Goal: Task Accomplishment & Management: Complete application form

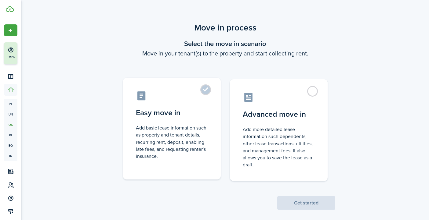
click at [200, 109] on control-radio-card-title "Easy move in" at bounding box center [172, 112] width 72 height 11
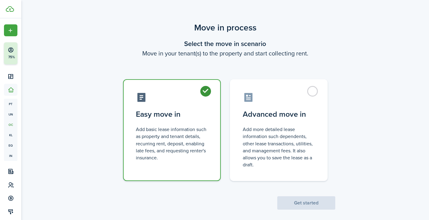
radio input "true"
click at [290, 200] on button "Get started" at bounding box center [306, 203] width 58 height 13
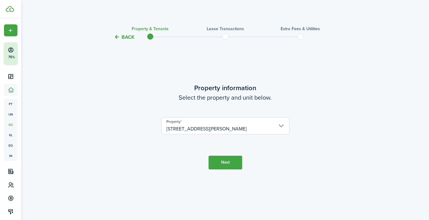
click at [233, 160] on button "Next" at bounding box center [225, 163] width 34 height 14
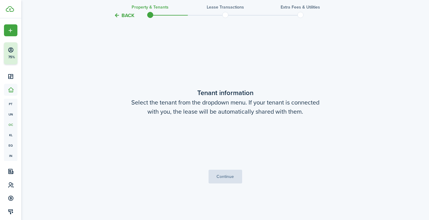
scroll to position [179, 0]
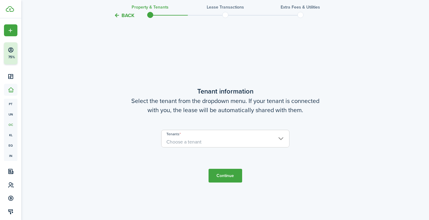
click at [233, 145] on span "Choose a tenant" at bounding box center [225, 142] width 128 height 10
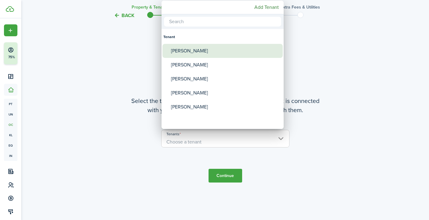
click at [221, 56] on div "[PERSON_NAME]" at bounding box center [225, 51] width 108 height 14
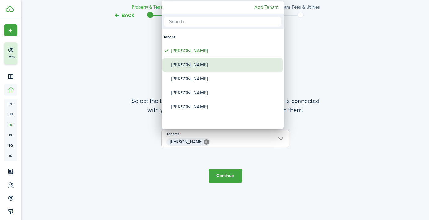
click at [221, 63] on div "[PERSON_NAME]" at bounding box center [225, 65] width 108 height 14
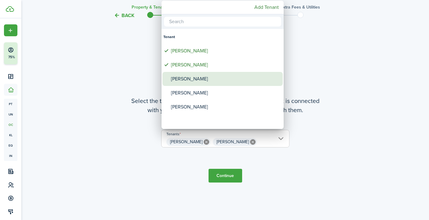
click at [215, 77] on div "[PERSON_NAME]" at bounding box center [225, 79] width 108 height 14
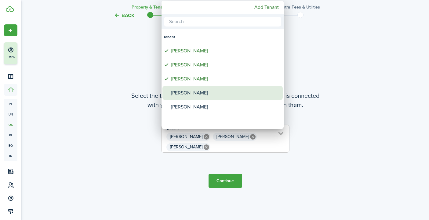
click at [211, 93] on div "[PERSON_NAME]" at bounding box center [225, 93] width 108 height 14
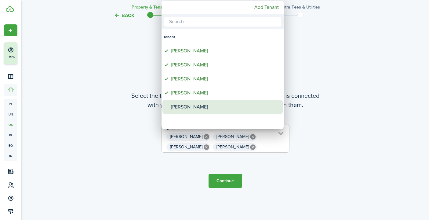
click at [208, 108] on div "[PERSON_NAME]" at bounding box center [225, 107] width 108 height 14
type input "[PERSON_NAME], [PERSON_NAME], [PERSON_NAME], [PERSON_NAME], [PERSON_NAME]"
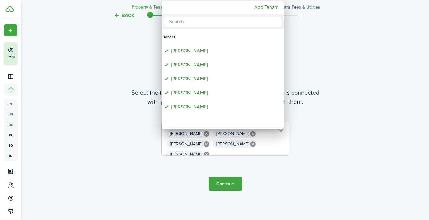
click at [334, 78] on div at bounding box center [214, 110] width 526 height 318
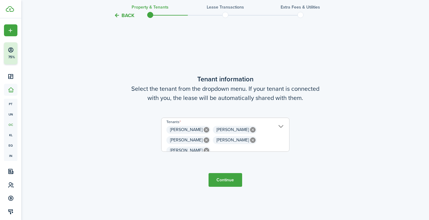
scroll to position [187, 0]
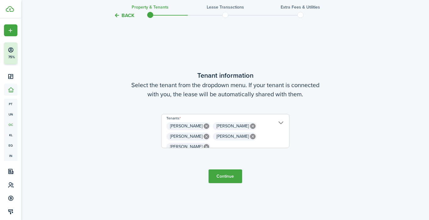
click at [222, 176] on button "Continue" at bounding box center [225, 177] width 34 height 14
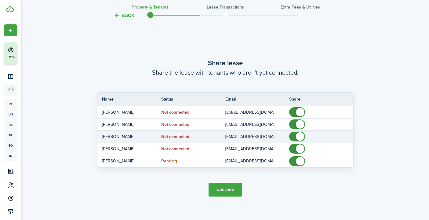
scroll to position [407, 0]
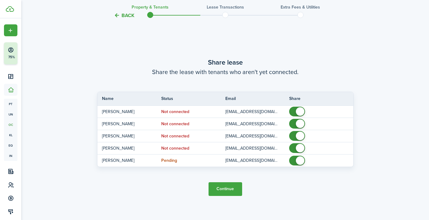
click at [219, 187] on button "Continue" at bounding box center [225, 189] width 34 height 14
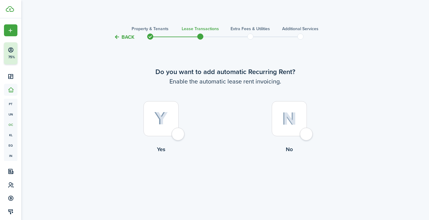
click at [164, 114] on img at bounding box center [161, 118] width 14 height 13
radio input "true"
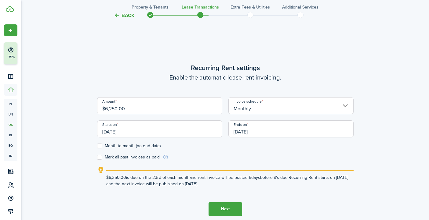
scroll to position [179, 0]
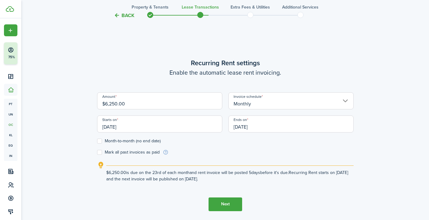
click at [164, 106] on input "$6,250.00" at bounding box center [159, 100] width 125 height 17
drag, startPoint x: 142, startPoint y: 102, endPoint x: 77, endPoint y: 109, distance: 65.4
click at [77, 109] on div "Back Property & Tenants Lease Transactions Extra fees & Utilities Additional Se…" at bounding box center [225, 43] width 354 height 402
type input "$"
type input "$5,500.00"
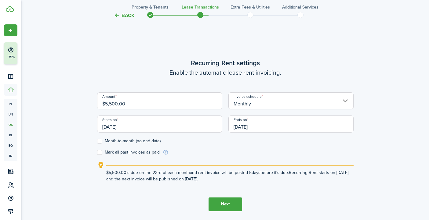
click at [157, 70] on wizard-step-header-description "Enable the automatic lease rent invoicing." at bounding box center [225, 72] width 256 height 9
click at [275, 100] on input "Monthly" at bounding box center [290, 100] width 125 height 17
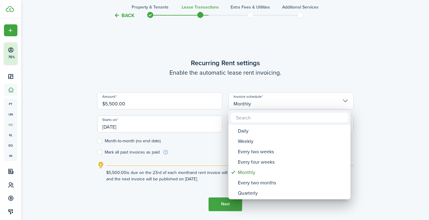
click at [283, 72] on div at bounding box center [214, 110] width 526 height 318
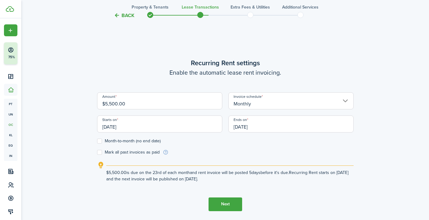
click at [110, 128] on input "[DATE]" at bounding box center [159, 124] width 125 height 17
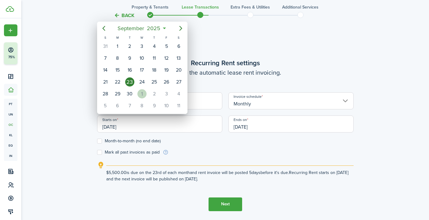
click at [141, 95] on div "1" at bounding box center [141, 93] width 9 height 9
type input "[DATE]"
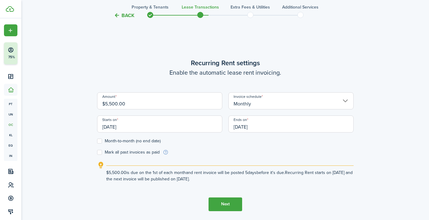
click at [252, 128] on input "[DATE]" at bounding box center [290, 124] width 125 height 17
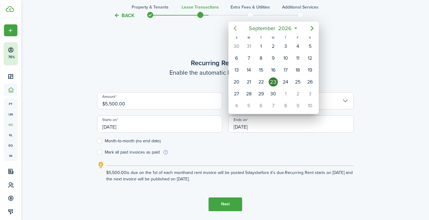
click at [236, 32] on icon "Previous page" at bounding box center [234, 28] width 7 height 7
click at [236, 31] on icon "Previous page" at bounding box center [234, 28] width 3 height 5
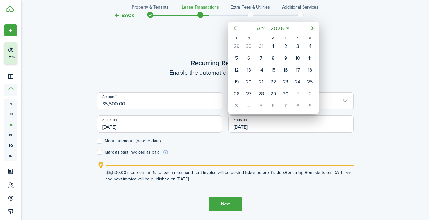
click at [236, 31] on icon "Previous page" at bounding box center [234, 28] width 3 height 5
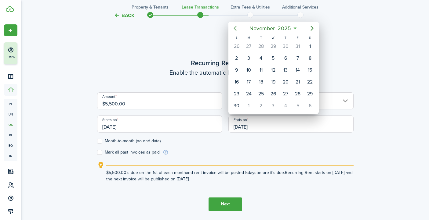
click at [236, 31] on icon "Previous page" at bounding box center [234, 28] width 3 height 5
click at [313, 29] on icon "Next page" at bounding box center [311, 28] width 7 height 7
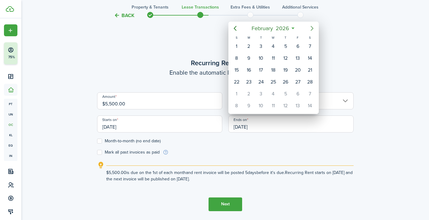
click at [313, 29] on icon "Next page" at bounding box center [311, 28] width 7 height 7
click at [299, 95] on div "29" at bounding box center [297, 93] width 9 height 9
type input "[DATE]"
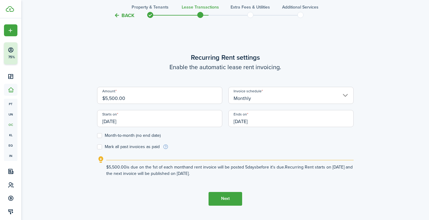
scroll to position [186, 0]
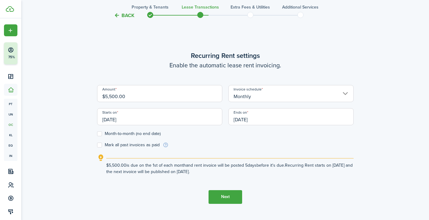
click at [225, 195] on button "Next" at bounding box center [225, 197] width 34 height 14
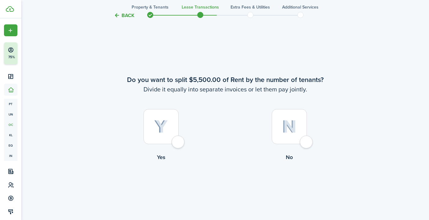
scroll to position [399, 0]
drag, startPoint x: 128, startPoint y: 81, endPoint x: 315, endPoint y: 86, distance: 187.1
click at [315, 86] on wizard-step-header "Do you want to split $5,500.00 of Rent by the number of tenants? Divide it equa…" at bounding box center [225, 84] width 256 height 19
copy wizard-step-header "Do you want to split $5,500.00 of Rent by the number of tenants? Divide it equa…"
click at [201, 121] on label "Yes" at bounding box center [161, 137] width 128 height 55
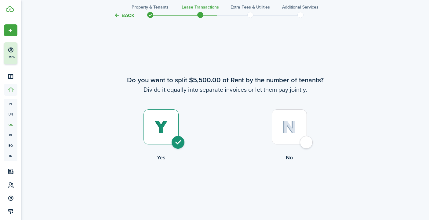
radio input "true"
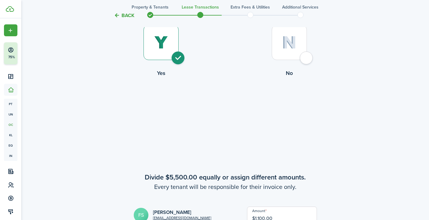
scroll to position [474, 0]
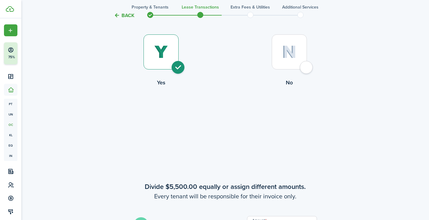
click at [165, 58] on img at bounding box center [161, 51] width 14 height 13
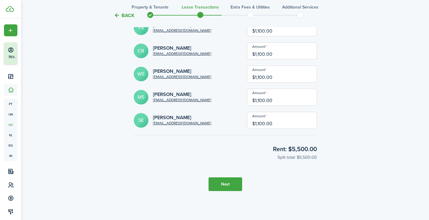
click at [228, 187] on button "Next" at bounding box center [225, 185] width 34 height 14
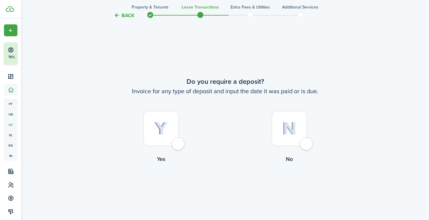
scroll to position [851, 0]
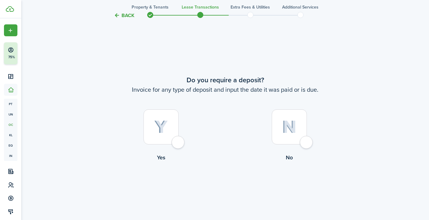
click at [298, 122] on div at bounding box center [289, 127] width 35 height 35
radio input "true"
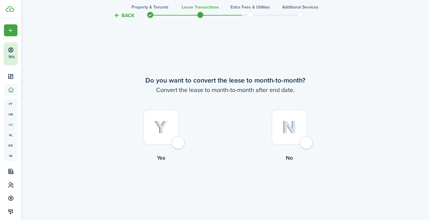
scroll to position [1071, 0]
click at [288, 128] on img at bounding box center [289, 127] width 14 height 13
radio input "true"
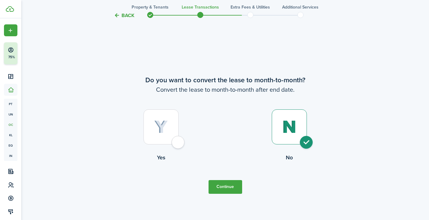
click at [224, 189] on button "Continue" at bounding box center [225, 187] width 34 height 14
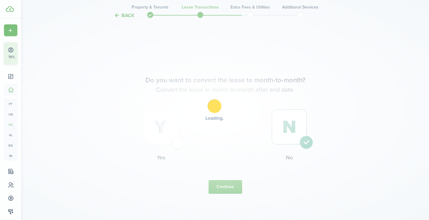
scroll to position [0, 0]
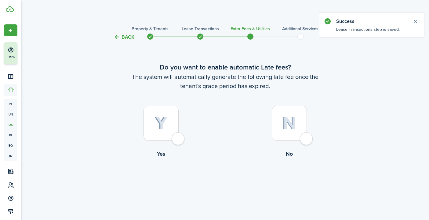
click at [168, 124] on div at bounding box center [160, 123] width 35 height 35
radio input "true"
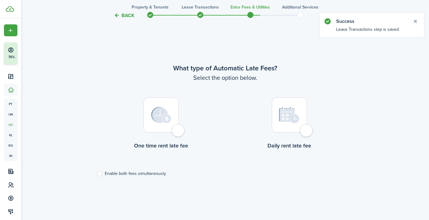
scroll to position [179, 0]
click at [168, 113] on img at bounding box center [161, 115] width 20 height 16
radio input "true"
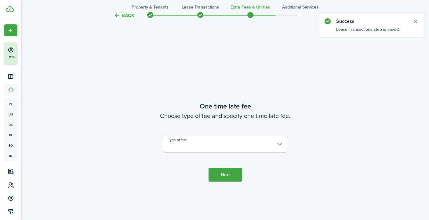
scroll to position [399, 0]
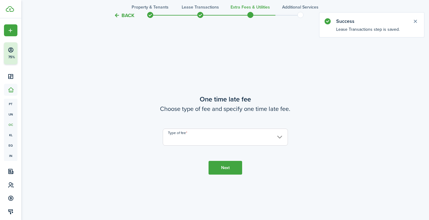
click at [193, 141] on input "Type of fee" at bounding box center [225, 137] width 125 height 17
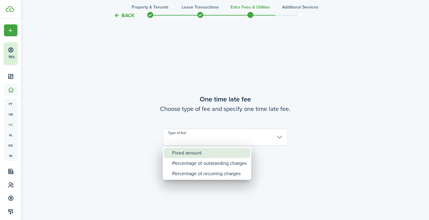
click at [190, 151] on div "Fixed amount" at bounding box center [209, 153] width 74 height 10
type input "Fixed amount"
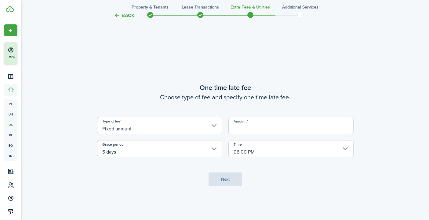
click at [236, 123] on input "Amount" at bounding box center [290, 125] width 125 height 17
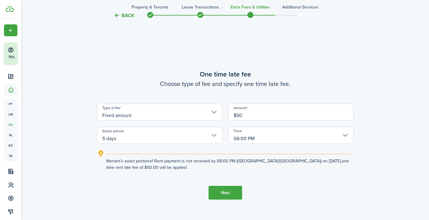
type input "$50.00"
click at [303, 199] on tc-wizard-step "One time late fee Choose type of fee and specify one time late fee. Type of fee…" at bounding box center [225, 134] width 256 height 220
click at [230, 195] on button "Next" at bounding box center [225, 193] width 34 height 14
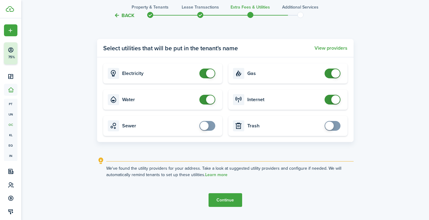
scroll to position [677, 0]
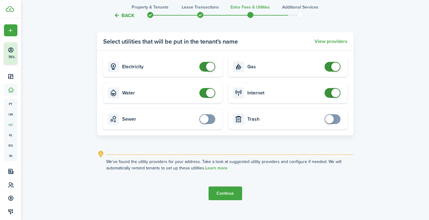
click at [229, 192] on button "Continue" at bounding box center [225, 194] width 34 height 14
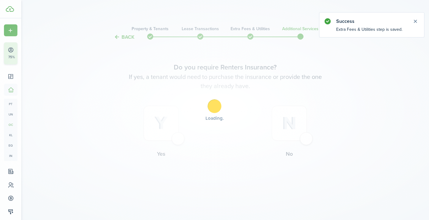
scroll to position [0, 0]
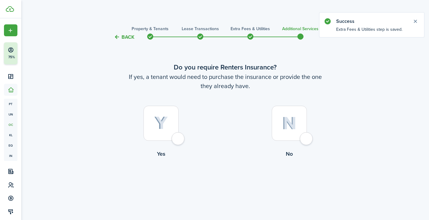
click at [282, 120] on div at bounding box center [289, 123] width 35 height 35
radio input "true"
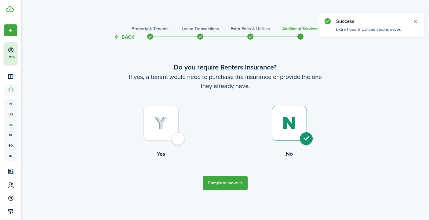
click at [230, 182] on button "Complete move in" at bounding box center [225, 183] width 45 height 14
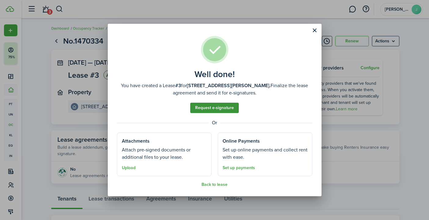
click at [222, 110] on link "Request e-signature" at bounding box center [214, 108] width 49 height 10
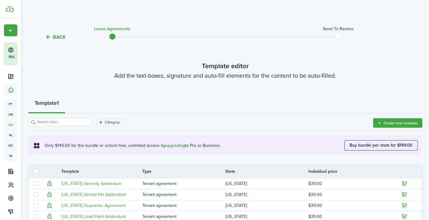
click at [61, 38] on button "Back" at bounding box center [55, 37] width 20 height 6
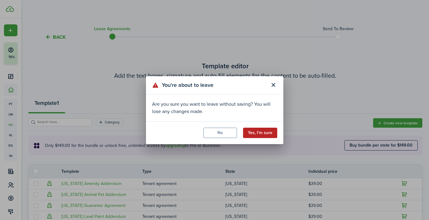
click at [253, 135] on button "Yes, I'm sure" at bounding box center [260, 133] width 34 height 10
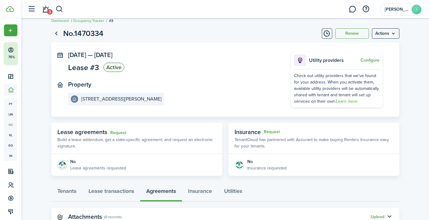
scroll to position [5, 0]
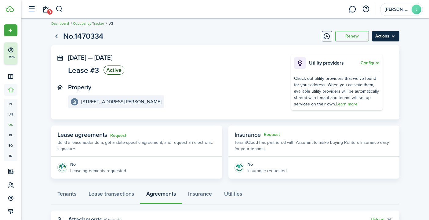
click at [387, 32] on menu-btn "Actions" at bounding box center [385, 36] width 27 height 10
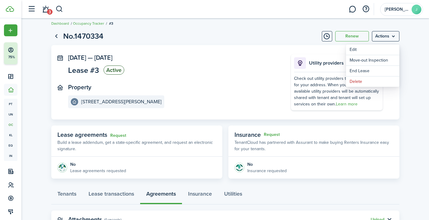
click at [279, 39] on page-view-header "No.1470334 Renew Actions" at bounding box center [225, 37] width 348 height 12
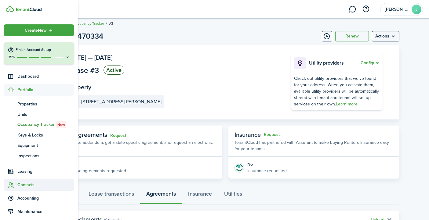
click at [24, 183] on span "Contacts" at bounding box center [45, 185] width 56 height 6
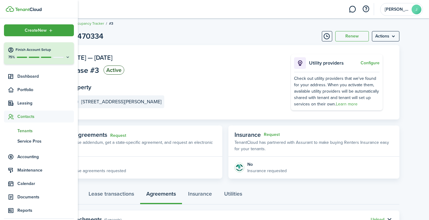
click at [30, 133] on span "Tenants" at bounding box center [45, 131] width 56 height 6
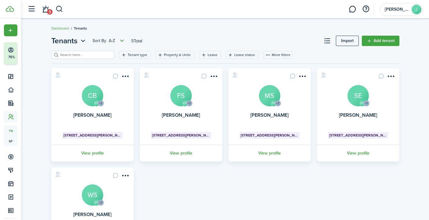
click at [221, 180] on div "FS +3 [PERSON_NAME] CB 39 [PERSON_NAME] Place View profile CB +3 [PERSON_NAME] …" at bounding box center [225, 164] width 354 height 193
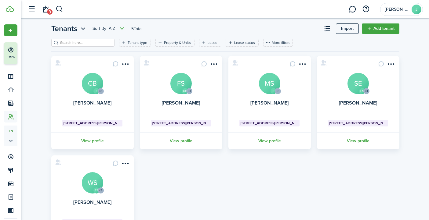
scroll to position [13, 0]
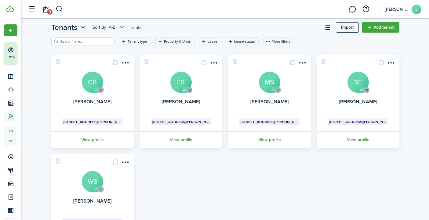
click at [92, 81] on avatar-text "CB" at bounding box center [92, 82] width 21 height 21
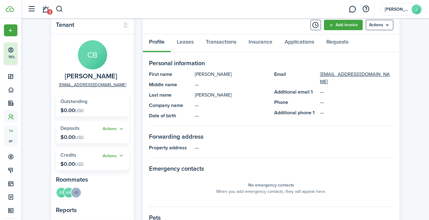
scroll to position [23, 0]
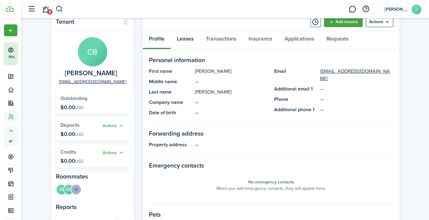
click at [188, 41] on link "Leases" at bounding box center [185, 40] width 29 height 18
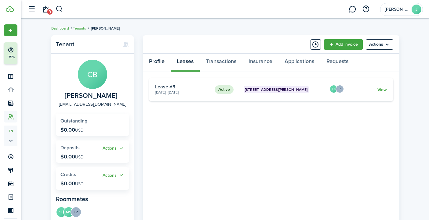
click at [157, 63] on link "Profile" at bounding box center [157, 63] width 28 height 18
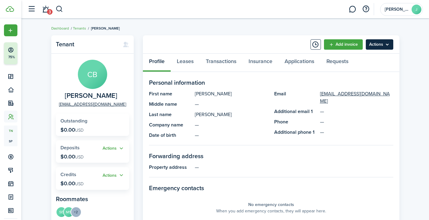
click at [387, 45] on menu-btn "Actions" at bounding box center [379, 44] width 27 height 10
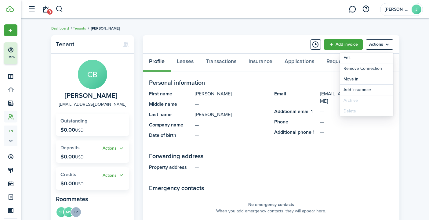
click at [288, 78] on panel-main-body "Personal information First name [PERSON_NAME] Middle name — Last name [PERSON_N…" at bounding box center [271, 223] width 256 height 302
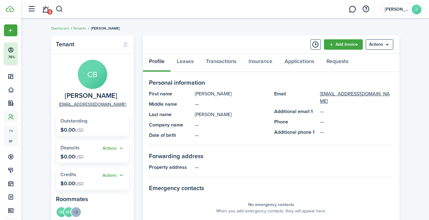
click at [78, 30] on link "Tenants" at bounding box center [79, 28] width 13 height 5
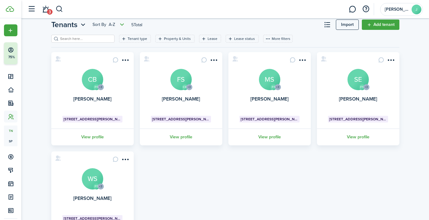
scroll to position [17, 0]
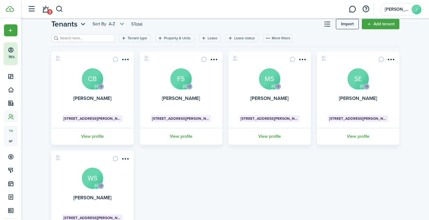
click at [331, 91] on card "FS +3 [PERSON_NAME] SE [STREET_ADDRESS][PERSON_NAME] View profile" at bounding box center [358, 98] width 82 height 93
click at [352, 84] on avatar-text "SE" at bounding box center [357, 78] width 21 height 21
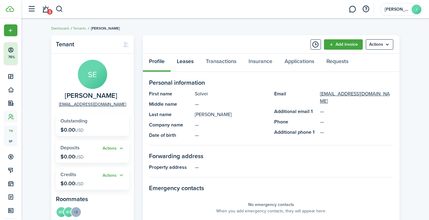
click at [188, 63] on link "Leases" at bounding box center [185, 63] width 29 height 18
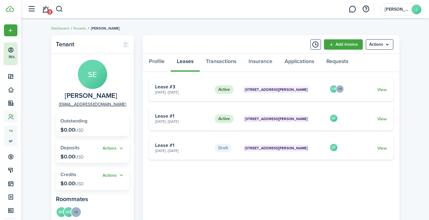
click at [306, 115] on card "Active [STREET_ADDRESS][PERSON_NAME] [DATE] - [DATE] Lease #1 SE View" at bounding box center [271, 118] width 244 height 23
click at [167, 117] on card-title "Lease #1" at bounding box center [182, 116] width 55 height 5
click at [172, 116] on card-title "Lease #1" at bounding box center [182, 116] width 55 height 5
click at [382, 118] on link "View" at bounding box center [381, 119] width 9 height 6
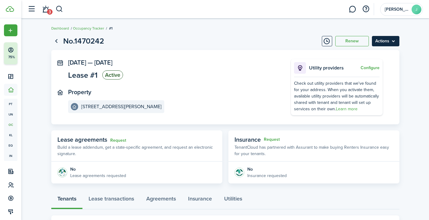
click at [388, 43] on menu-btn "Actions" at bounding box center [385, 41] width 27 height 10
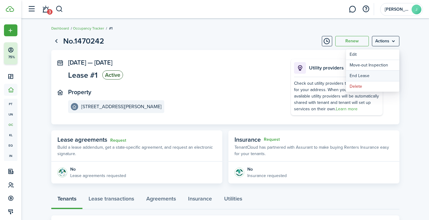
click at [372, 77] on link "End Lease" at bounding box center [372, 76] width 53 height 10
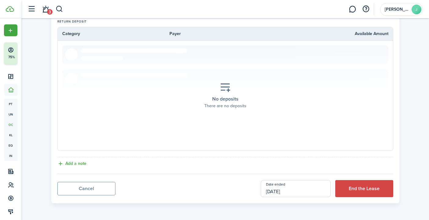
scroll to position [282, 0]
click at [360, 189] on button "End the Lease" at bounding box center [364, 189] width 58 height 17
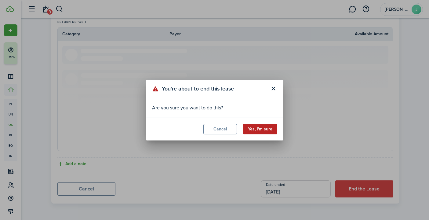
click at [263, 131] on button "Yes, I'm sure" at bounding box center [260, 129] width 34 height 10
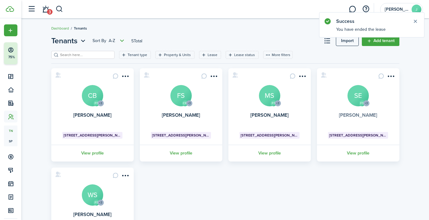
click at [353, 113] on link "[PERSON_NAME]" at bounding box center [358, 115] width 38 height 7
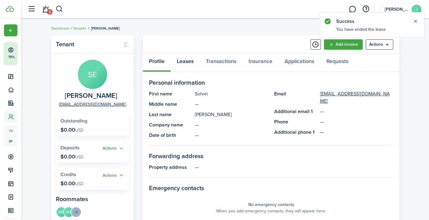
click at [189, 65] on link "Leases" at bounding box center [185, 63] width 29 height 18
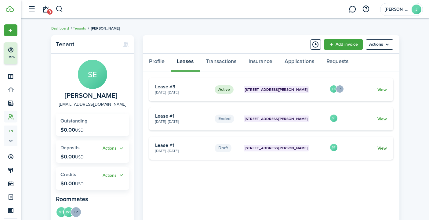
click at [385, 150] on link "View" at bounding box center [381, 148] width 9 height 6
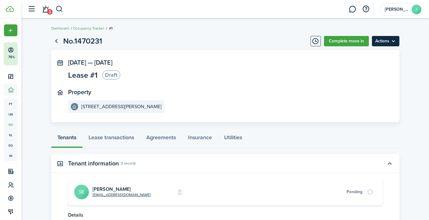
click at [386, 44] on menu-btn "Actions" at bounding box center [385, 41] width 27 height 10
click at [372, 54] on button "Delete" at bounding box center [372, 54] width 53 height 10
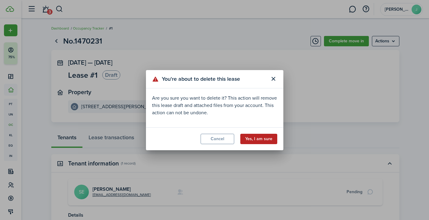
click at [267, 139] on button "Yes, I am sure" at bounding box center [258, 139] width 37 height 10
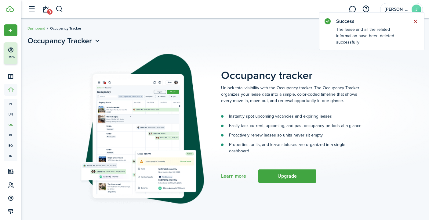
click at [417, 21] on button "Close notify" at bounding box center [415, 21] width 9 height 9
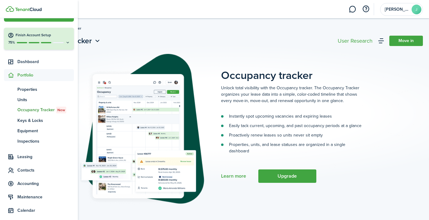
scroll to position [22, 0]
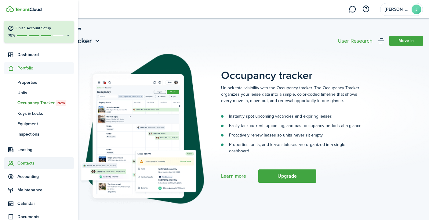
click at [23, 162] on span "Contacts" at bounding box center [45, 163] width 56 height 6
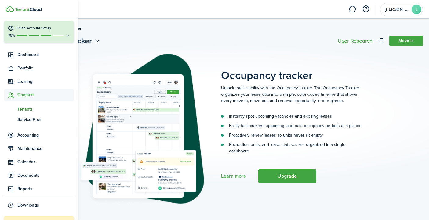
click at [28, 107] on span "Tenants" at bounding box center [45, 109] width 56 height 6
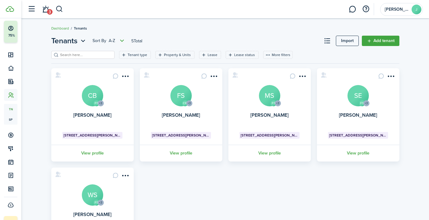
click at [271, 96] on avatar-text "MS" at bounding box center [269, 95] width 21 height 21
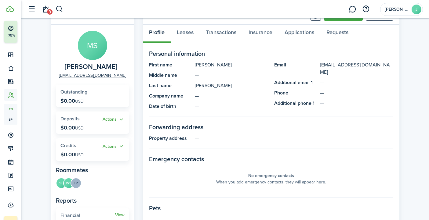
scroll to position [29, 0]
click at [194, 34] on link "Leases" at bounding box center [185, 34] width 29 height 18
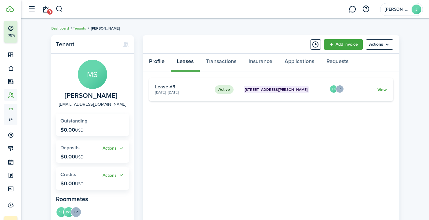
click at [158, 62] on link "Profile" at bounding box center [157, 63] width 28 height 18
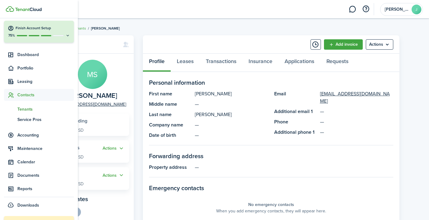
click at [27, 109] on span "Tenants" at bounding box center [45, 109] width 56 height 6
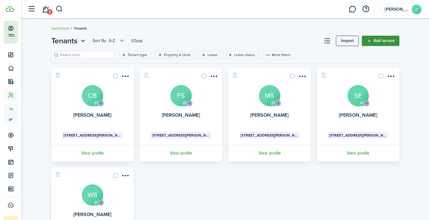
click at [380, 41] on link "Add tenant" at bounding box center [381, 41] width 38 height 10
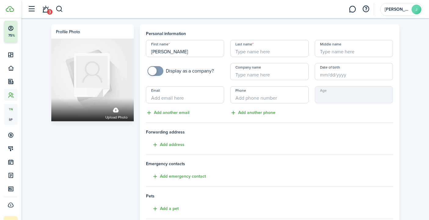
type input "[PERSON_NAME]"
paste input "[EMAIL_ADDRESS][DOMAIN_NAME]"
type input "[EMAIL_ADDRESS][DOMAIN_NAME]"
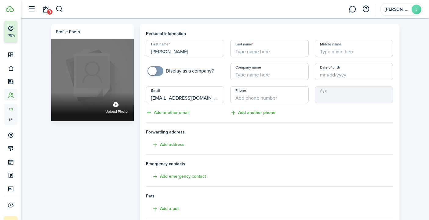
drag, startPoint x: 175, startPoint y: 50, endPoint x: 130, endPoint y: 50, distance: 45.2
click at [130, 50] on div "Profile photo Upload photo Personal information First name [PERSON_NAME] Last n…" at bounding box center [225, 170] width 354 height 293
paste input "[PERSON_NAME]"
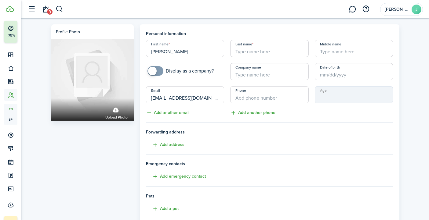
drag, startPoint x: 189, startPoint y: 52, endPoint x: 165, endPoint y: 52, distance: 24.4
click at [165, 52] on input "[PERSON_NAME]" at bounding box center [185, 48] width 78 height 17
type input "[PERSON_NAME]"
click at [247, 50] on input "Last name" at bounding box center [269, 48] width 78 height 17
paste input "[PERSON_NAME]"
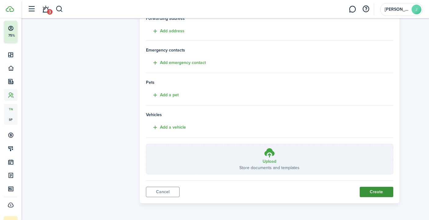
scroll to position [114, 0]
type input "[PERSON_NAME]"
click at [368, 190] on button "Create" at bounding box center [376, 192] width 34 height 10
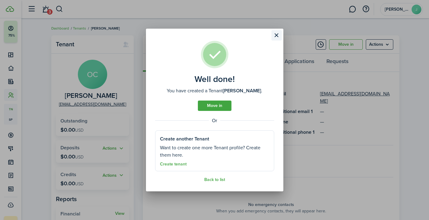
click at [275, 37] on button "Close modal" at bounding box center [276, 35] width 10 height 10
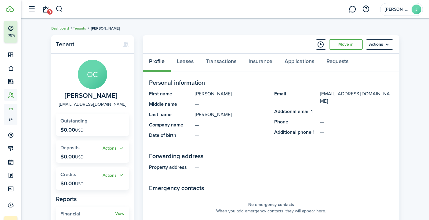
click at [81, 29] on link "Tenants" at bounding box center [79, 28] width 13 height 5
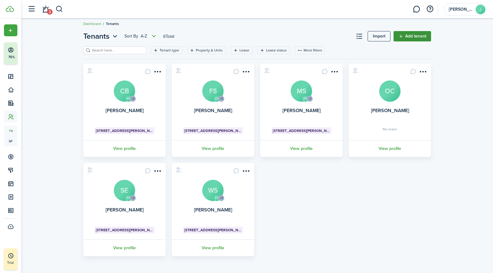
click at [415, 33] on link "Add tenant" at bounding box center [413, 36] width 38 height 10
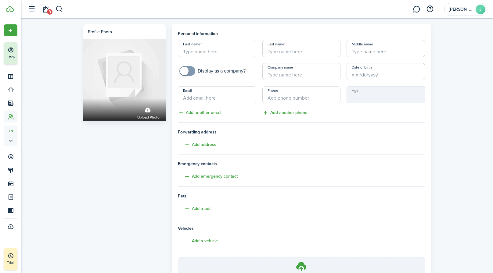
paste input "[PERSON_NAME]"
drag, startPoint x: 218, startPoint y: 50, endPoint x: 195, endPoint y: 49, distance: 22.3
click at [195, 49] on input "[PERSON_NAME]" at bounding box center [217, 48] width 78 height 17
type input "[PERSON_NAME]"
paste input "[PERSON_NAME]"
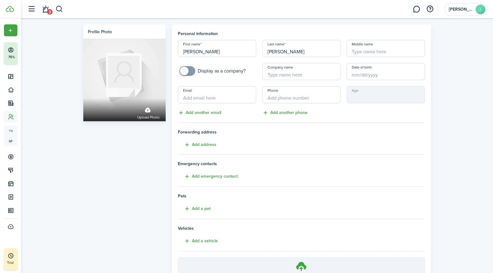
type input "[PERSON_NAME]"
drag, startPoint x: 220, startPoint y: 52, endPoint x: 196, endPoint y: 51, distance: 24.4
click at [196, 51] on input "[PERSON_NAME]" at bounding box center [217, 48] width 78 height 17
type input "[PERSON_NAME]"
paste input "[EMAIL_ADDRESS][DOMAIN_NAME]"
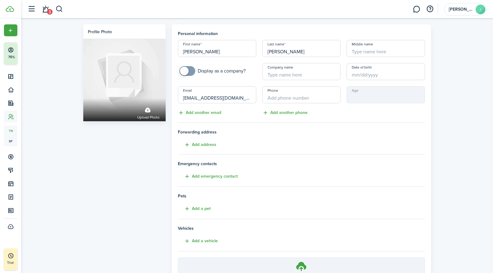
type input "[EMAIL_ADDRESS][DOMAIN_NAME]"
paste input "[PHONE_NUMBER]"
type input "[PHONE_NUMBER]"
click at [428, 114] on div "Profile photo Upload photo Personal information First name [PERSON_NAME] Last n…" at bounding box center [257, 169] width 472 height 302
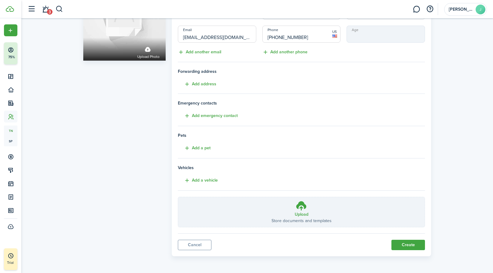
scroll to position [60, 0]
click at [408, 220] on button "Create" at bounding box center [408, 245] width 34 height 10
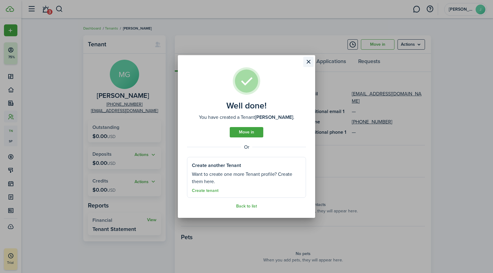
click at [310, 61] on button "Close modal" at bounding box center [308, 62] width 10 height 10
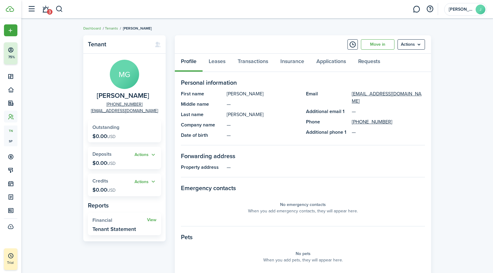
click at [115, 28] on link "Tenants" at bounding box center [111, 28] width 13 height 5
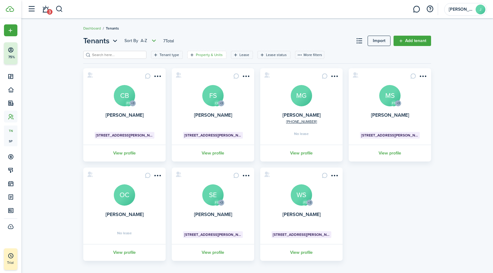
click at [201, 55] on filter-tag-label "Property & Units" at bounding box center [209, 54] width 27 height 5
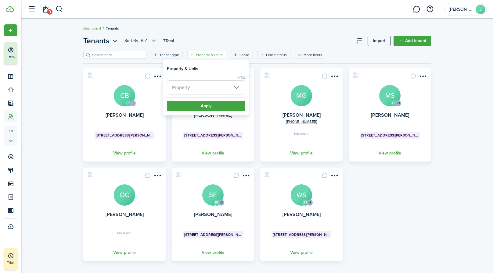
click at [205, 83] on span "Property" at bounding box center [206, 87] width 78 height 13
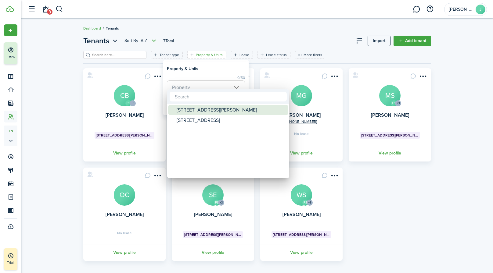
click at [200, 110] on div "[STREET_ADDRESS][PERSON_NAME]" at bounding box center [231, 110] width 108 height 10
type input "[STREET_ADDRESS][PERSON_NAME]"
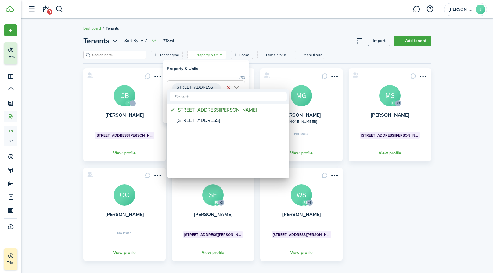
click at [246, 40] on div at bounding box center [246, 136] width 591 height 371
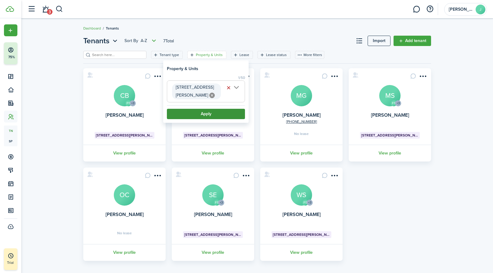
click at [209, 109] on button "Apply" at bounding box center [206, 114] width 78 height 10
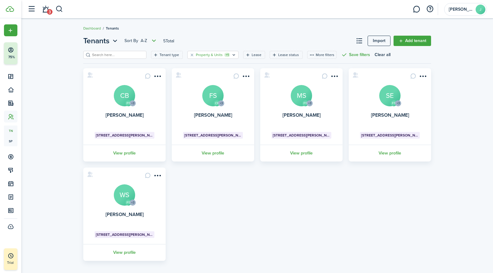
click at [232, 56] on icon "Open filter" at bounding box center [233, 54] width 5 height 5
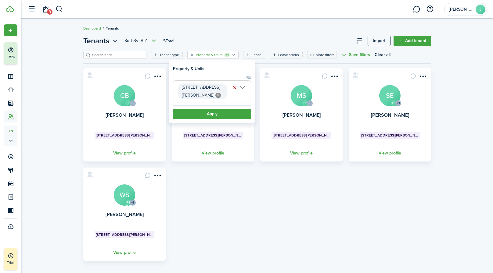
click at [215, 93] on icon at bounding box center [217, 95] width 5 height 5
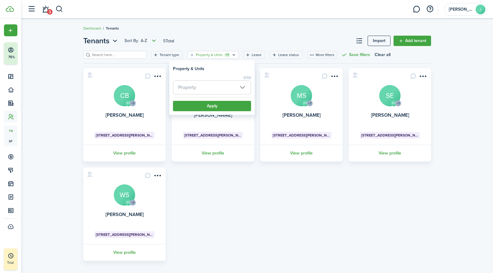
click at [216, 195] on div "FS +3 [PERSON_NAME] CB 39 [PERSON_NAME] Place View profile CB +3 [PERSON_NAME] …" at bounding box center [257, 164] width 354 height 193
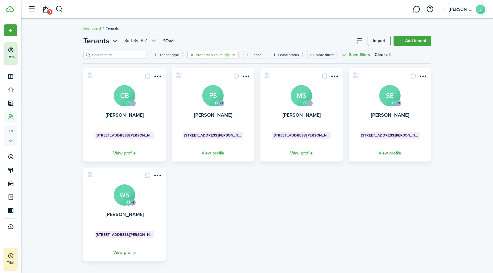
click at [232, 55] on icon "Open filter" at bounding box center [233, 54] width 5 height 5
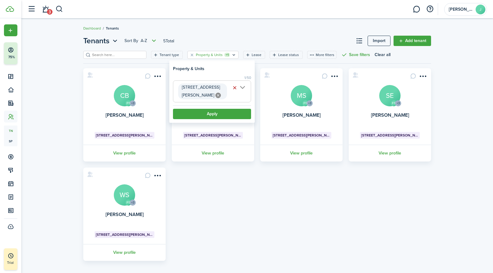
click at [215, 93] on icon at bounding box center [217, 95] width 5 height 5
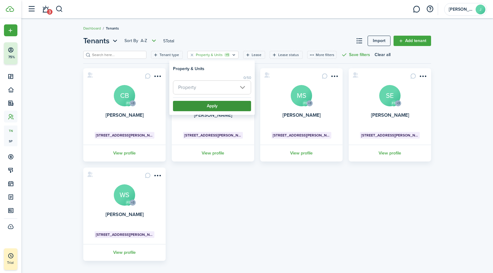
click at [212, 106] on button "Apply" at bounding box center [212, 106] width 78 height 10
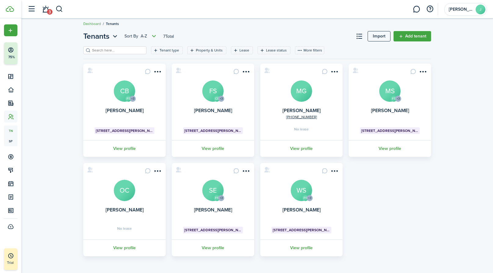
scroll to position [5, 0]
click at [416, 34] on link "Add tenant" at bounding box center [413, 36] width 38 height 10
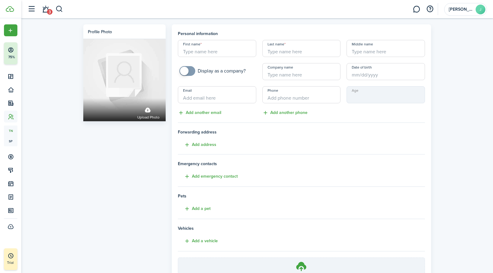
paste input "[PERSON_NAME]"
drag, startPoint x: 220, startPoint y: 52, endPoint x: 195, endPoint y: 51, distance: 25.1
click at [195, 51] on input "[PERSON_NAME]" at bounding box center [217, 48] width 78 height 17
type input "[PERSON_NAME]"
paste input "Fantoli"
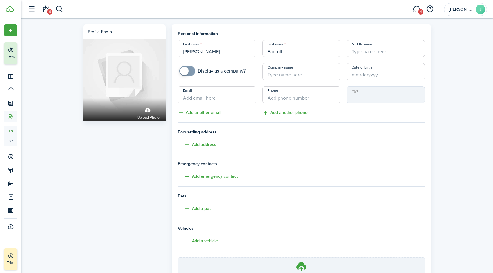
type input "Fantoli"
paste input "[EMAIL_ADDRESS][DOMAIN_NAME]"
type input "[EMAIL_ADDRESS][DOMAIN_NAME]"
paste input "[PHONE_NUMBER]"
type input "[PHONE_NUMBER]"
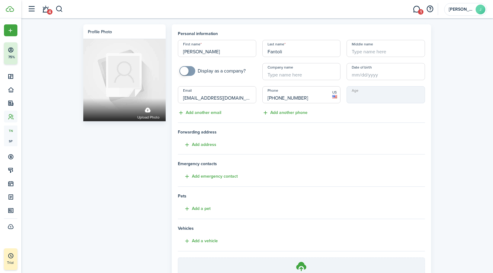
click at [351, 114] on div "Age" at bounding box center [386, 101] width 85 height 30
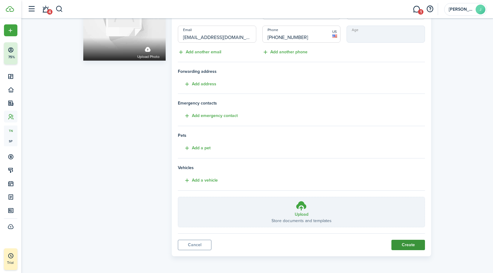
scroll to position [60, 0]
click at [403, 220] on button "Create" at bounding box center [408, 245] width 34 height 10
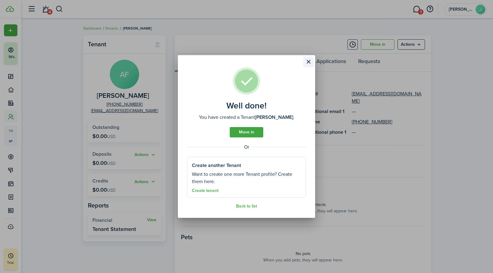
click at [309, 62] on button "Close modal" at bounding box center [308, 62] width 10 height 10
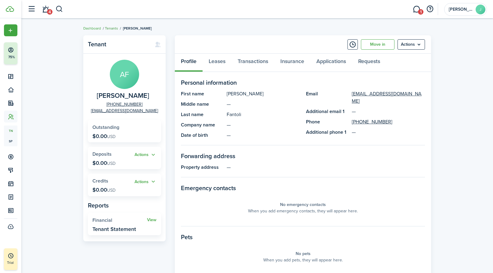
click at [112, 28] on link "Tenants" at bounding box center [111, 28] width 13 height 5
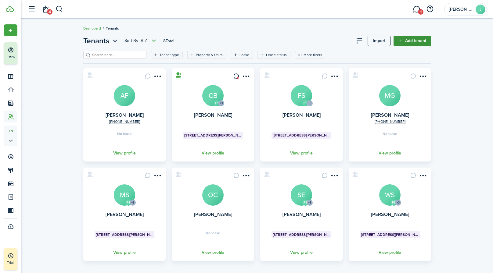
click at [413, 42] on link "Add tenant" at bounding box center [413, 41] width 38 height 10
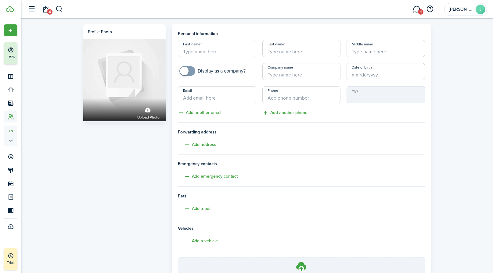
paste input "[PERSON_NAME]"
drag, startPoint x: 217, startPoint y: 53, endPoint x: 199, endPoint y: 53, distance: 18.6
click at [199, 53] on input "[PERSON_NAME]" at bounding box center [217, 48] width 78 height 17
type input "[PERSON_NAME]"
paste input "[PERSON_NAME]"
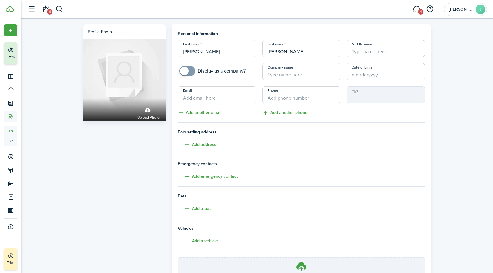
type input "[PERSON_NAME]"
paste input "[EMAIL_ADDRESS][DOMAIN_NAME]"
type input "[EMAIL_ADDRESS][DOMAIN_NAME]"
paste input "[PHONE_NUMBER]"
type input "[PHONE_NUMBER]"
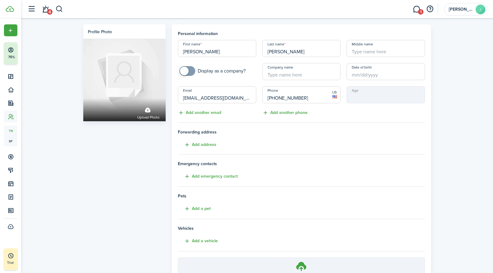
click at [428, 126] on div "Profile photo Upload photo Personal information First name [PERSON_NAME] Last n…" at bounding box center [257, 169] width 472 height 302
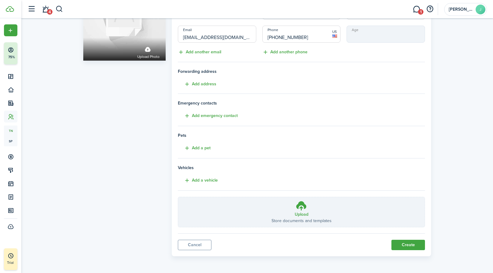
scroll to position [60, 0]
click at [414, 220] on button "Create" at bounding box center [408, 245] width 34 height 10
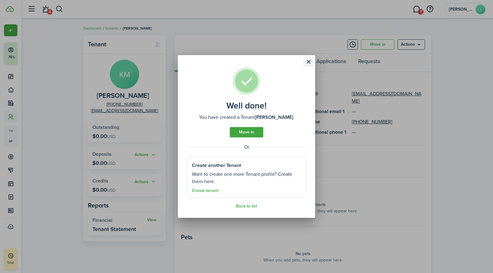
click at [308, 63] on button "Close modal" at bounding box center [308, 62] width 10 height 10
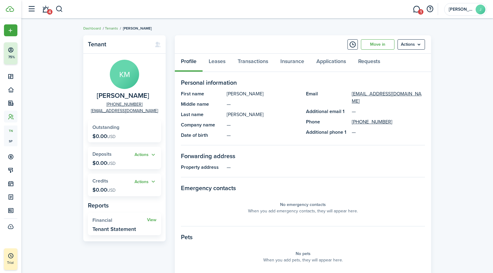
click at [114, 28] on link "Tenants" at bounding box center [111, 28] width 13 height 5
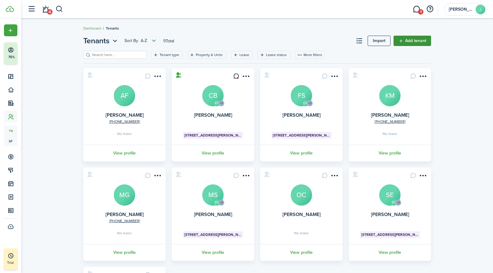
click at [404, 40] on link "Add tenant" at bounding box center [413, 41] width 38 height 10
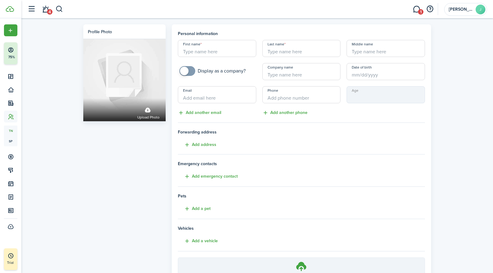
paste input "[PERSON_NAME]"
drag, startPoint x: 208, startPoint y: 52, endPoint x: 196, endPoint y: 52, distance: 12.2
click at [196, 52] on input "[PERSON_NAME]" at bounding box center [217, 48] width 78 height 17
type input "[PERSON_NAME]"
paste input "[PERSON_NAME]"
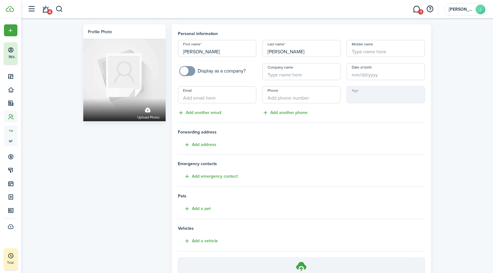
type input "[PERSON_NAME]"
click at [216, 50] on input "[PERSON_NAME]" at bounding box center [217, 48] width 78 height 17
type input "[PERSON_NAME]"
click at [376, 0] on header-wrapper "4 1 [PERSON_NAME]" at bounding box center [255, 9] width 463 height 18
click at [235, 94] on input "Email" at bounding box center [217, 94] width 78 height 17
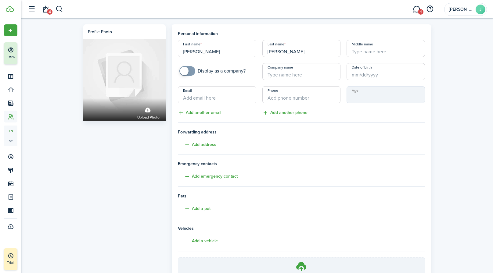
paste input "[EMAIL_ADDRESS][DOMAIN_NAME]"
type input "[EMAIL_ADDRESS][DOMAIN_NAME]"
paste input "[PHONE_NUMBER]"
type input "[PHONE_NUMBER]"
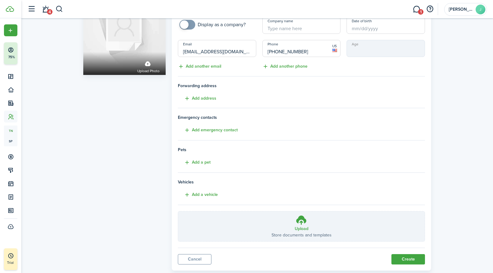
scroll to position [45, 0]
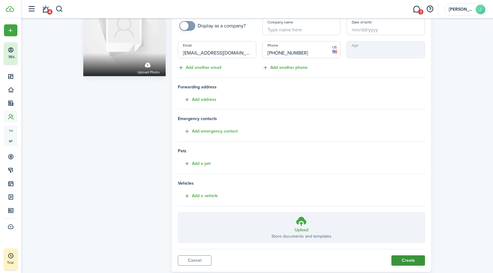
click at [406, 220] on button "Create" at bounding box center [408, 261] width 34 height 10
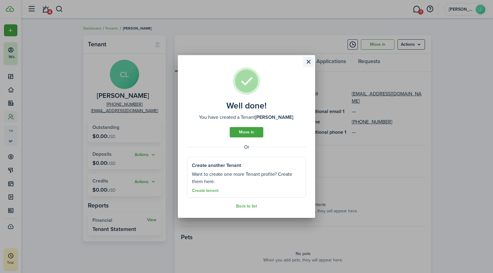
click at [309, 61] on button "Close modal" at bounding box center [308, 62] width 10 height 10
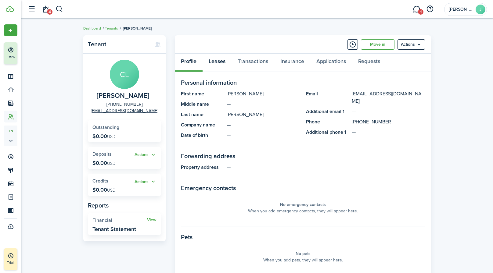
click at [223, 63] on link "Leases" at bounding box center [217, 63] width 29 height 18
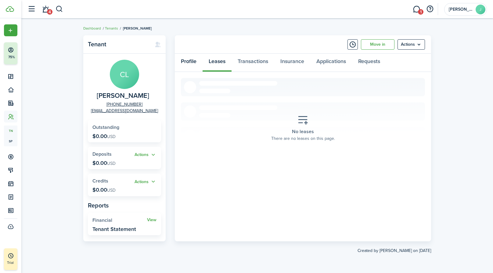
click at [191, 62] on link "Profile" at bounding box center [189, 63] width 28 height 18
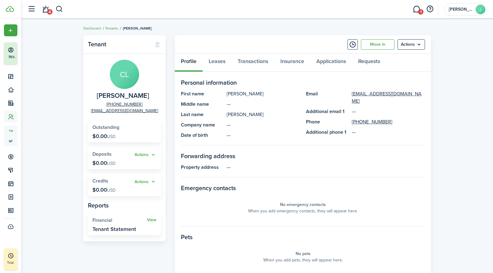
click at [113, 28] on link "Tenants" at bounding box center [111, 28] width 13 height 5
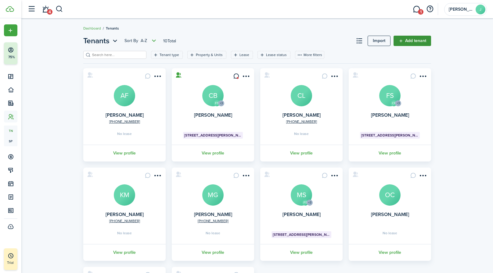
click at [406, 38] on link "Add tenant" at bounding box center [413, 41] width 38 height 10
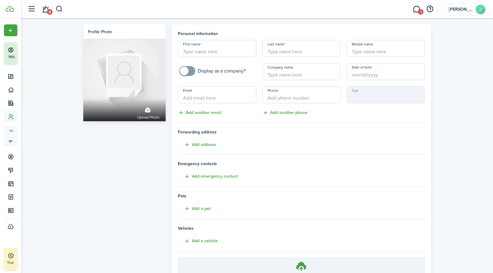
paste input "[PERSON_NAME]"
drag, startPoint x: 198, startPoint y: 52, endPoint x: 232, endPoint y: 52, distance: 34.5
click at [232, 52] on input "[PERSON_NAME]" at bounding box center [217, 48] width 78 height 17
type input "[PERSON_NAME]"
paste input "Torrellas"
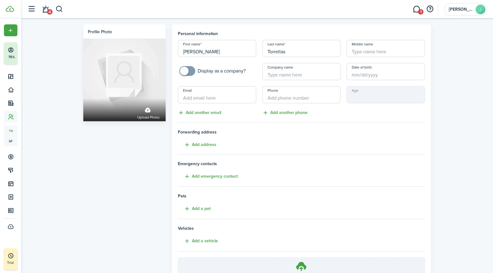
type input "Torrellas"
drag, startPoint x: 220, startPoint y: 49, endPoint x: 197, endPoint y: 50, distance: 22.3
click at [197, 50] on input "[PERSON_NAME]" at bounding box center [217, 48] width 78 height 17
type input "[PERSON_NAME]"
paste input "[PERSON_NAME][EMAIL_ADDRESS][PERSON_NAME][DOMAIN_NAME]"
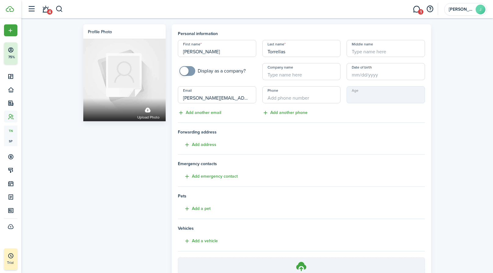
type input "[PERSON_NAME][EMAIL_ADDRESS][PERSON_NAME][DOMAIN_NAME]"
paste input "[PHONE_NUMBER]"
type input "[PHONE_NUMBER]"
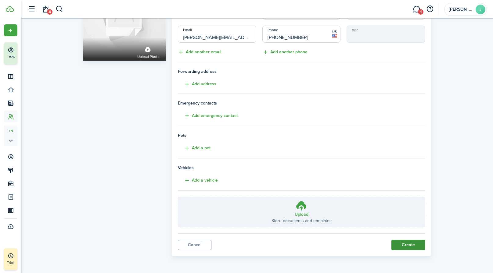
scroll to position [60, 0]
click at [407, 220] on button "Create" at bounding box center [408, 245] width 34 height 10
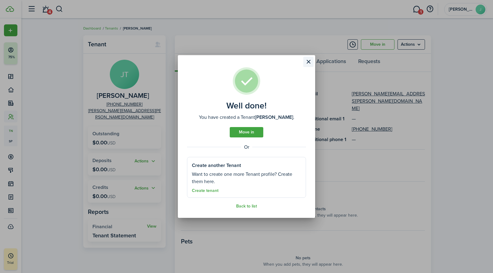
click at [310, 62] on button "Close modal" at bounding box center [308, 62] width 10 height 10
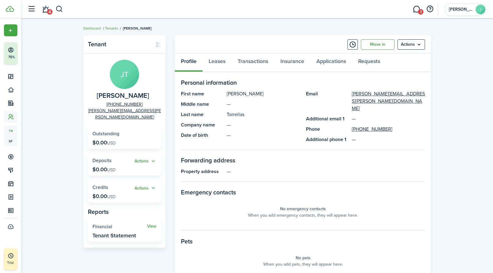
click at [112, 28] on link "Tenants" at bounding box center [111, 28] width 13 height 5
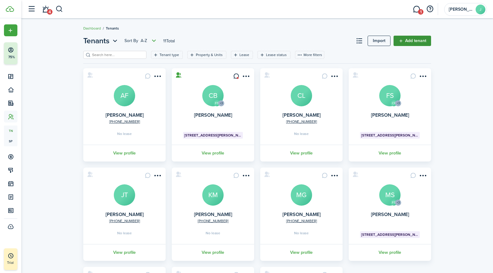
click at [420, 38] on link "Add tenant" at bounding box center [413, 41] width 38 height 10
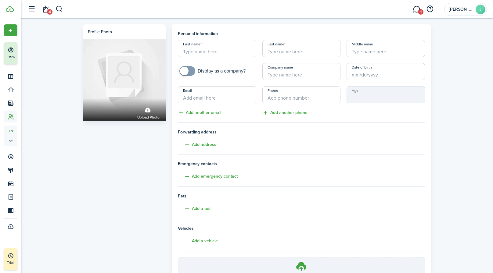
paste input "[PERSON_NAME]"
drag, startPoint x: 218, startPoint y: 51, endPoint x: 196, endPoint y: 50, distance: 21.7
click at [196, 50] on input "[PERSON_NAME]" at bounding box center [217, 48] width 78 height 17
type input "[PERSON_NAME]"
paste input "Earner"
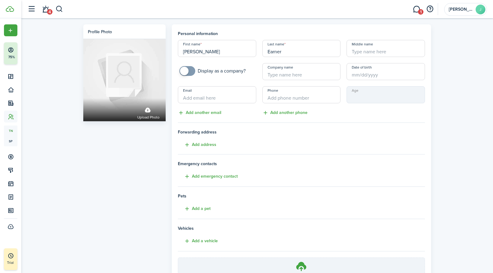
type input "Earner"
drag, startPoint x: 217, startPoint y: 51, endPoint x: 195, endPoint y: 51, distance: 21.4
click at [195, 51] on input "[PERSON_NAME]" at bounding box center [217, 48] width 78 height 17
type input "Keira"
click at [236, 28] on panel-main "Personal information First name [PERSON_NAME] Last name Earner Middle name Disp…" at bounding box center [301, 170] width 259 height 293
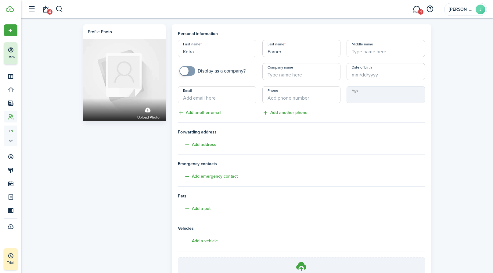
paste input "[EMAIL_ADDRESS][DOMAIN_NAME]"
type input "[EMAIL_ADDRESS][DOMAIN_NAME]"
paste input "61 7 6917 992"
click at [428, 106] on div "Profile photo Upload photo Personal information First name [PERSON_NAME] Last n…" at bounding box center [257, 169] width 472 height 302
click at [276, 97] on input "[PHONE_NUMBER]" at bounding box center [301, 94] width 78 height 17
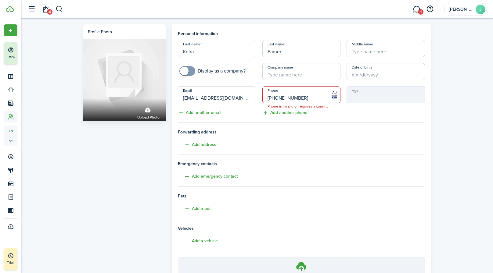
type input "[PHONE_NUMBER]"
click at [403, 126] on tenant-form "Personal information First name [PERSON_NAME] Last name Earner Middle name Disp…" at bounding box center [301, 160] width 247 height 258
drag, startPoint x: 308, startPoint y: 97, endPoint x: 260, endPoint y: 96, distance: 48.2
click at [260, 96] on div "Phone [PHONE_NUMBER] Phone is invalid or requires a country code AU" at bounding box center [301, 94] width 85 height 17
paste input "[PHONE_NUMBER]"
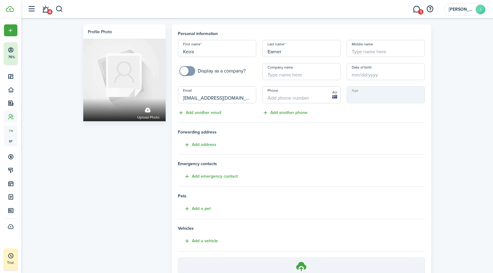
type input "[PHONE_NUMBER]"
click at [320, 119] on tenant-form "Personal information First name [PERSON_NAME] Last name Earner Middle name Disp…" at bounding box center [301, 160] width 247 height 258
drag, startPoint x: 313, startPoint y: 99, endPoint x: 250, endPoint y: 99, distance: 63.2
click at [250, 99] on div "First name [PERSON_NAME] Last name [PERSON_NAME] Middle name Display as a compa…" at bounding box center [301, 78] width 253 height 77
click at [334, 94] on span "AU" at bounding box center [334, 92] width 5 height 5
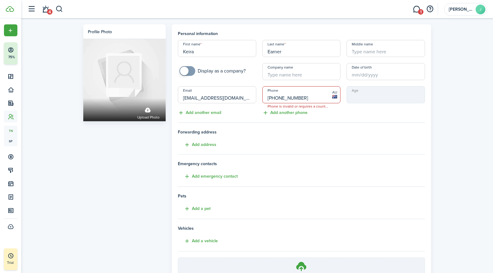
click at [337, 94] on span "AU" at bounding box center [334, 92] width 5 height 5
drag, startPoint x: 305, startPoint y: 97, endPoint x: 252, endPoint y: 97, distance: 52.8
click at [252, 97] on div "First name [PERSON_NAME] Last name [PERSON_NAME] Middle name Display as a compa…" at bounding box center [301, 78] width 253 height 77
click at [424, 98] on mbsc-input "Age" at bounding box center [386, 94] width 78 height 17
click at [335, 92] on span "AU" at bounding box center [334, 92] width 5 height 5
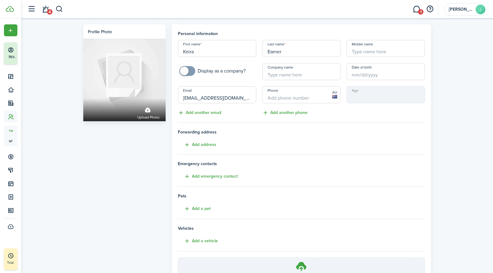
click at [335, 96] on icon at bounding box center [334, 96] width 5 height 3
click at [335, 97] on icon at bounding box center [334, 96] width 5 height 3
click at [337, 92] on span "AU" at bounding box center [334, 92] width 5 height 5
click at [335, 92] on span "AU" at bounding box center [334, 92] width 5 height 5
click at [337, 92] on span "AU" at bounding box center [334, 92] width 5 height 5
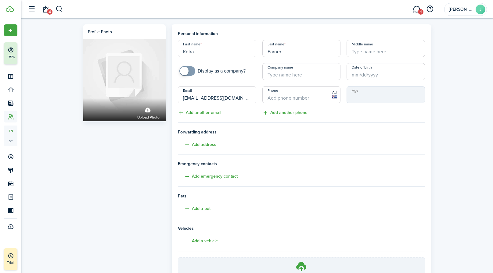
click at [337, 93] on span "AU" at bounding box center [334, 92] width 5 height 5
click at [337, 96] on icon at bounding box center [334, 96] width 5 height 3
click at [335, 98] on icon at bounding box center [334, 96] width 5 height 3
click at [335, 97] on icon at bounding box center [334, 96] width 5 height 3
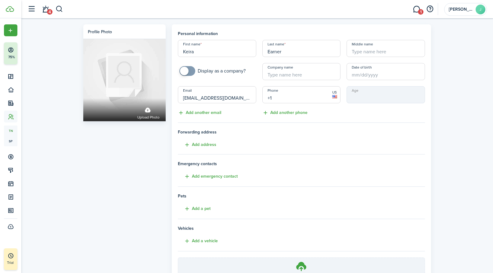
click at [307, 96] on input "+1" at bounding box center [301, 94] width 78 height 17
paste input "[PHONE_NUMBER]"
type input "[PHONE_NUMBER]"
click at [335, 114] on div "Phone [PHONE_NUMBER] US Add another phone" at bounding box center [301, 101] width 85 height 30
click at [312, 144] on h4 "Forwarding address Add address" at bounding box center [301, 139] width 247 height 20
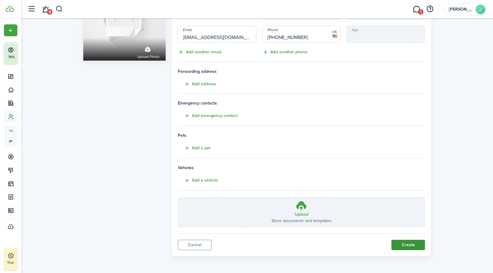
scroll to position [60, 0]
click at [412, 220] on button "Create" at bounding box center [408, 245] width 34 height 10
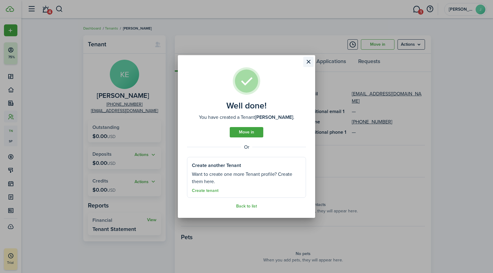
click at [309, 60] on button "Close modal" at bounding box center [308, 62] width 10 height 10
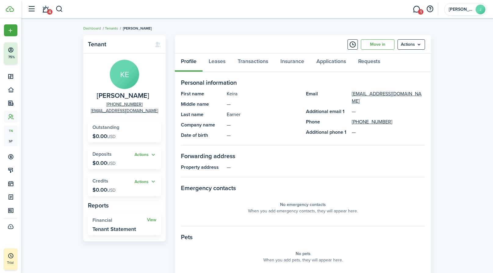
click at [113, 29] on link "Tenants" at bounding box center [111, 28] width 13 height 5
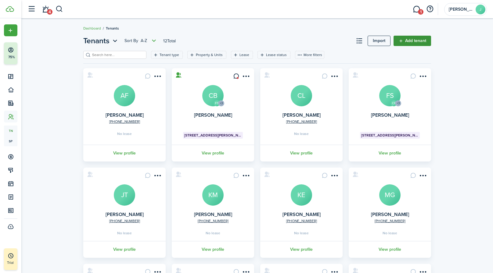
click at [407, 43] on link "Add tenant" at bounding box center [413, 41] width 38 height 10
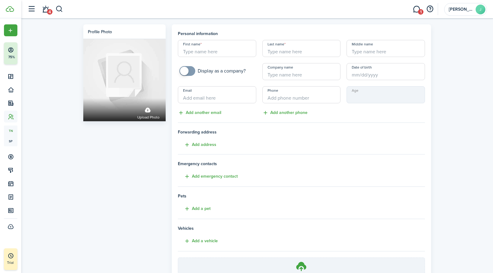
paste input "[PERSON_NAME]"
drag, startPoint x: 204, startPoint y: 52, endPoint x: 236, endPoint y: 52, distance: 31.4
click at [236, 52] on input "[PERSON_NAME]" at bounding box center [217, 48] width 78 height 17
type input "[PERSON_NAME]"
paste input "[PERSON_NAME]"
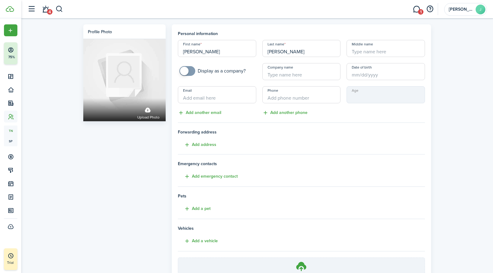
type input "[PERSON_NAME]"
drag, startPoint x: 233, startPoint y: 50, endPoint x: 204, endPoint y: 51, distance: 29.3
click at [204, 51] on input "[PERSON_NAME]" at bounding box center [217, 48] width 78 height 17
type input "[PERSON_NAME]"
click at [269, 52] on input "[PERSON_NAME]" at bounding box center [301, 48] width 78 height 17
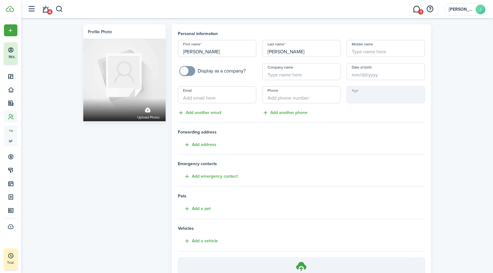
type input "[PERSON_NAME]"
click at [338, 110] on div "Phone Add another phone" at bounding box center [301, 101] width 85 height 30
paste input "[EMAIL_ADDRESS][DOMAIN_NAME]"
type input "[EMAIL_ADDRESS][DOMAIN_NAME]"
paste input "[PHONE_NUMBER]"
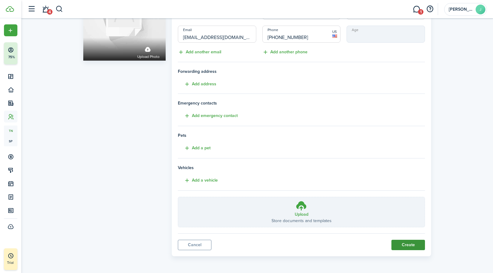
scroll to position [60, 0]
type input "[PHONE_NUMBER]"
click at [404, 220] on button "Create" at bounding box center [408, 245] width 34 height 10
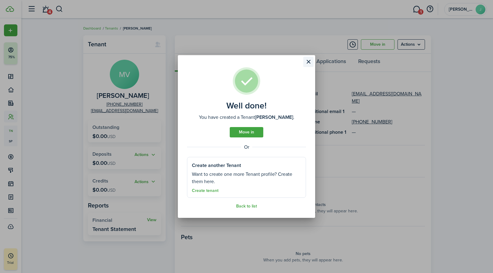
click at [308, 63] on button "Close modal" at bounding box center [308, 62] width 10 height 10
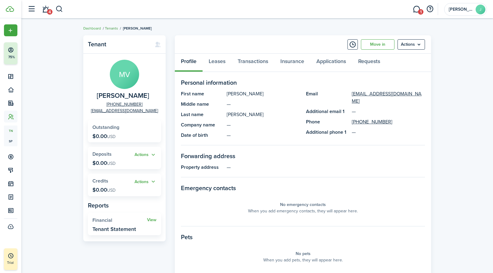
click at [113, 27] on link "Tenants" at bounding box center [111, 28] width 13 height 5
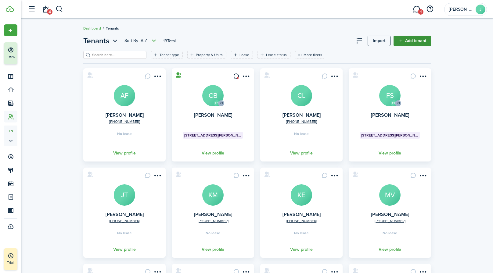
click at [417, 44] on link "Add tenant" at bounding box center [413, 41] width 38 height 10
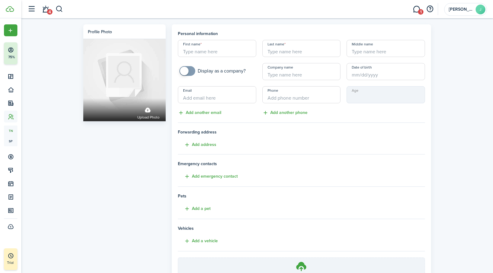
paste input "[PERSON_NAME]"
drag, startPoint x: 222, startPoint y: 52, endPoint x: 205, endPoint y: 51, distance: 17.1
click at [205, 51] on input "[PERSON_NAME]" at bounding box center [217, 48] width 78 height 17
type input "[PERSON_NAME]"
paste input "[PERSON_NAME]"
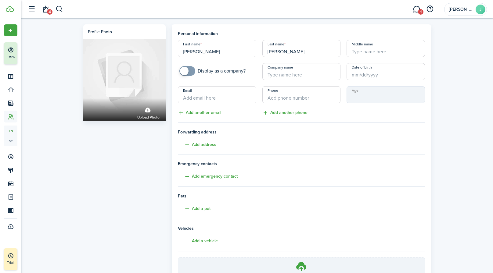
type input "[PERSON_NAME]"
click at [372, 0] on header-wrapper "4 1 [PERSON_NAME]" at bounding box center [255, 9] width 463 height 18
paste input "[EMAIL_ADDRESS][DOMAIN_NAME]"
type input "[EMAIL_ADDRESS][DOMAIN_NAME]"
paste input "51 87552135"
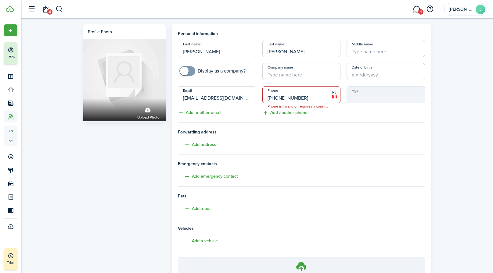
click at [348, 112] on div "Age" at bounding box center [386, 101] width 85 height 30
click at [273, 99] on input "[PHONE_NUMBER]" at bounding box center [301, 94] width 78 height 17
click at [302, 97] on input "[PHONE_NUMBER]" at bounding box center [301, 94] width 78 height 17
type input "+5"
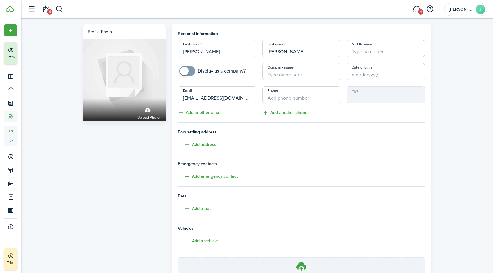
click at [428, 118] on div "Personal information First name [PERSON_NAME] Last name [PERSON_NAME] Middle na…" at bounding box center [301, 170] width 265 height 293
click at [294, 96] on input "+1" at bounding box center [301, 94] width 78 height 17
paste input "[PHONE_NUMBER]"
type input "[PHONE_NUMBER]"
click at [428, 106] on div "Profile photo Upload photo Personal information First name [PERSON_NAME] Last n…" at bounding box center [257, 169] width 472 height 302
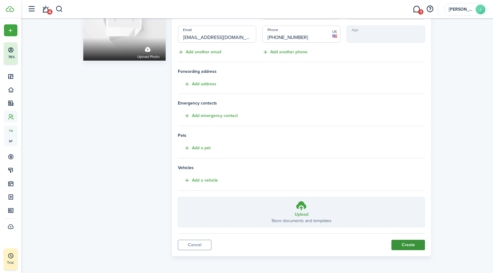
scroll to position [60, 0]
click at [405, 220] on button "Create" at bounding box center [408, 245] width 34 height 10
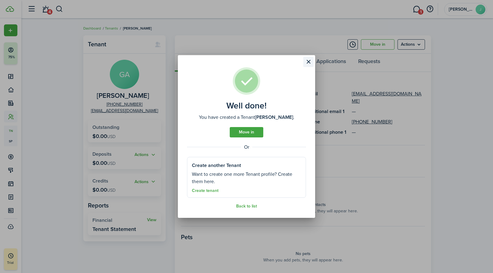
click at [309, 63] on button "Close modal" at bounding box center [308, 62] width 10 height 10
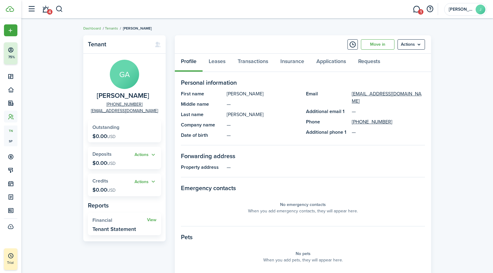
click at [110, 27] on link "Tenants" at bounding box center [111, 28] width 13 height 5
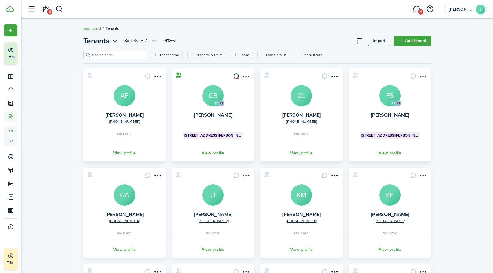
scroll to position [7, 0]
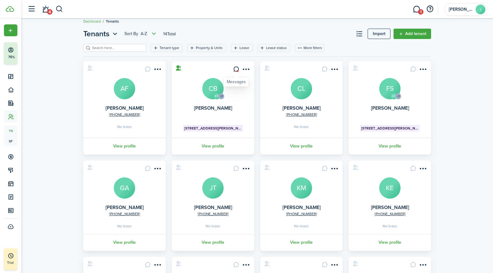
click at [236, 70] on icon at bounding box center [236, 69] width 6 height 6
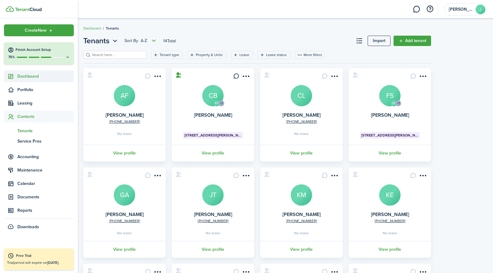
click at [27, 78] on span "Dashboard" at bounding box center [45, 76] width 56 height 6
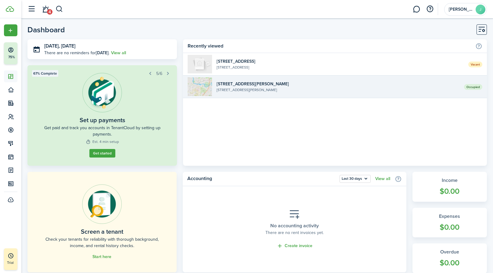
click at [242, 91] on widget-list-item-description "[STREET_ADDRESS][PERSON_NAME]" at bounding box center [338, 89] width 243 height 5
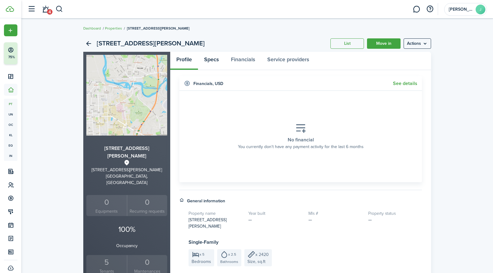
click at [214, 64] on link "Specs" at bounding box center [211, 61] width 27 height 18
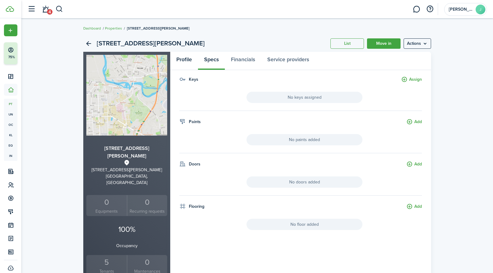
click at [186, 61] on link "Profile" at bounding box center [184, 61] width 28 height 18
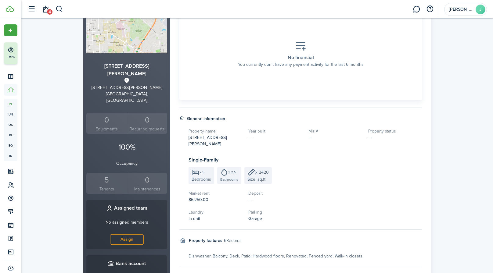
scroll to position [85, 0]
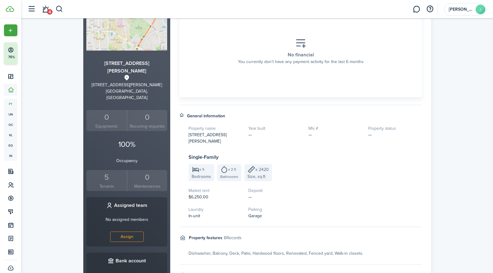
click at [109, 172] on div "5" at bounding box center [107, 178] width 38 height 12
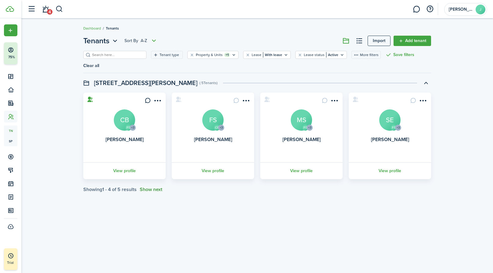
click at [147, 190] on button "Show next" at bounding box center [151, 189] width 23 height 5
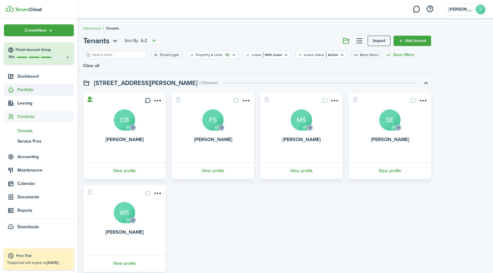
click at [19, 90] on span "Portfolio" at bounding box center [45, 90] width 56 height 6
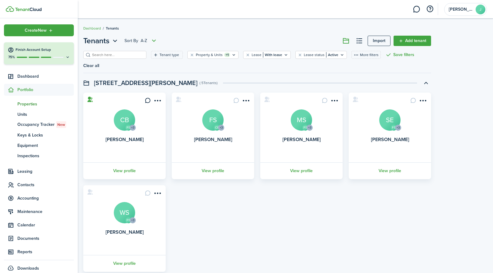
click at [24, 103] on span "Properties" at bounding box center [45, 104] width 56 height 6
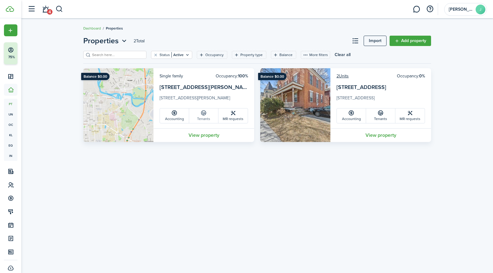
click at [201, 117] on link "Tenants" at bounding box center [203, 116] width 29 height 15
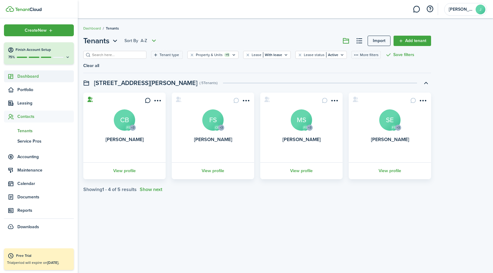
click at [27, 77] on span "Dashboard" at bounding box center [45, 76] width 56 height 6
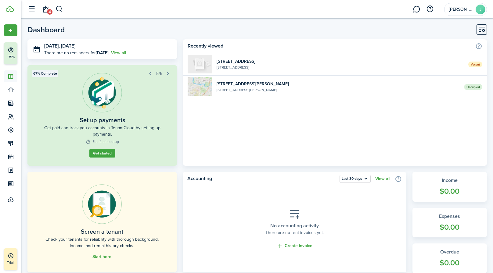
click at [137, 28] on header-page "Dashboard" at bounding box center [257, 31] width 460 height 15
click at [107, 153] on link "Get started" at bounding box center [102, 153] width 26 height 9
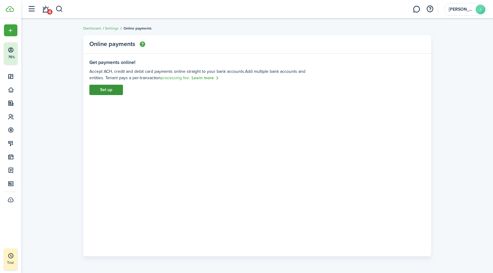
click at [106, 88] on link "Set up" at bounding box center [106, 90] width 34 height 10
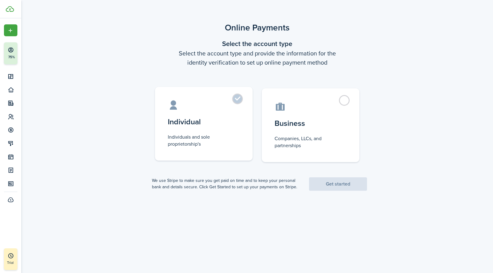
click at [190, 111] on label "Individual Individuals and sole proprietorship's" at bounding box center [204, 124] width 98 height 74
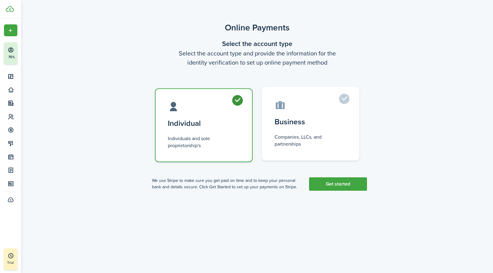
click at [276, 133] on label "Business Companies, LLCs, and partnerships" at bounding box center [311, 124] width 98 height 74
radio input "false"
radio input "true"
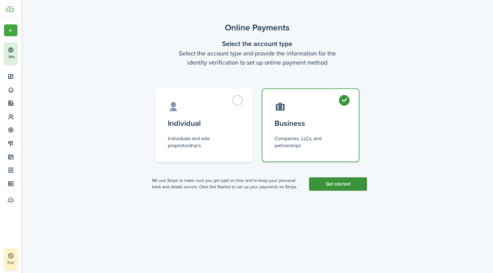
click at [333, 188] on link "Get started" at bounding box center [338, 184] width 58 height 13
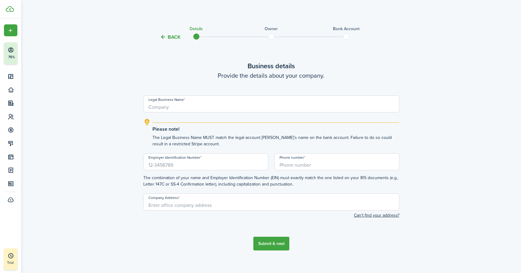
click at [172, 37] on button "Back" at bounding box center [170, 37] width 20 height 6
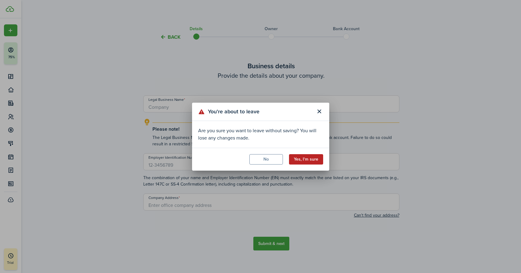
click at [299, 157] on button "Yes, I'm sure" at bounding box center [306, 159] width 34 height 10
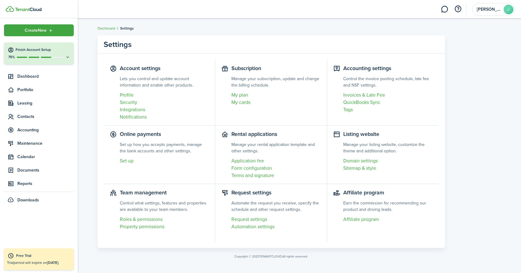
click at [31, 49] on h4 "Finish Account Setup" at bounding box center [43, 49] width 55 height 5
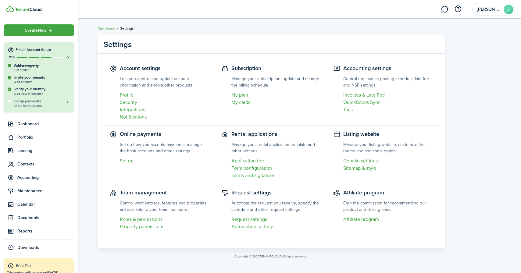
click at [32, 100] on h5 "Setup payments" at bounding box center [42, 101] width 56 height 5
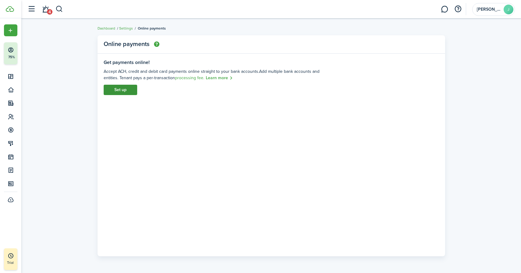
click at [112, 90] on link "Set up" at bounding box center [121, 90] width 34 height 10
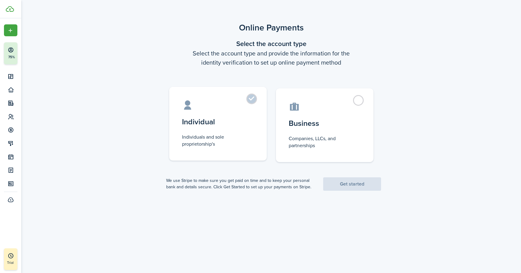
click at [206, 128] on label "Individual Individuals and sole proprietorship's" at bounding box center [218, 124] width 98 height 74
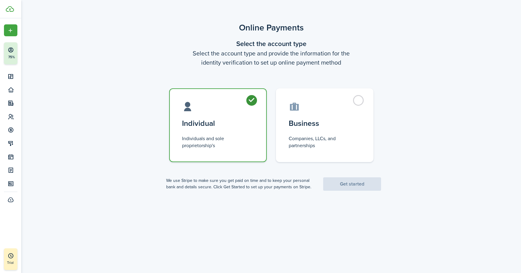
radio input "true"
click at [343, 186] on link "Get started" at bounding box center [352, 184] width 58 height 13
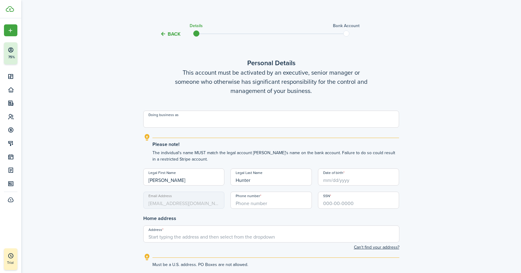
scroll to position [4, 0]
click at [219, 150] on explanation-description "The individual's name MUST match the legal account [PERSON_NAME]'s name on the …" at bounding box center [276, 155] width 247 height 13
drag, startPoint x: 187, startPoint y: 179, endPoint x: 141, endPoint y: 175, distance: 46.2
type input "[PERSON_NAME]"
click at [185, 121] on input "Doing business as" at bounding box center [271, 118] width 256 height 17
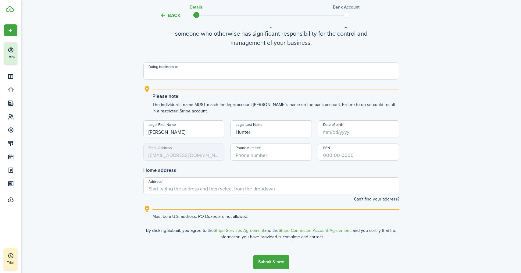
scroll to position [52, 0]
type input "[PHONE_NUMBER]"
click at [355, 131] on input "Date of birth" at bounding box center [358, 128] width 81 height 17
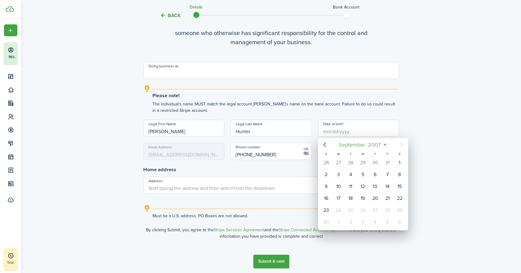
click at [384, 146] on mbsc-button "[DATE]" at bounding box center [360, 144] width 50 height 11
click at [358, 130] on div at bounding box center [260, 136] width 619 height 371
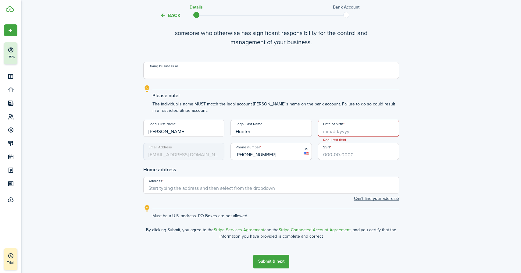
click at [331, 133] on input "Date of birth" at bounding box center [358, 128] width 81 height 17
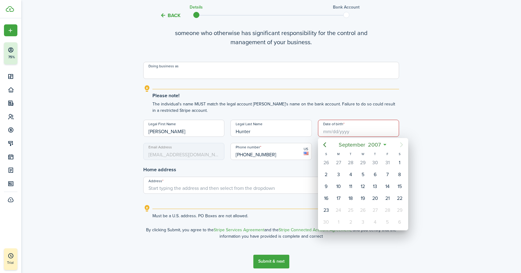
click at [329, 132] on div at bounding box center [260, 136] width 619 height 371
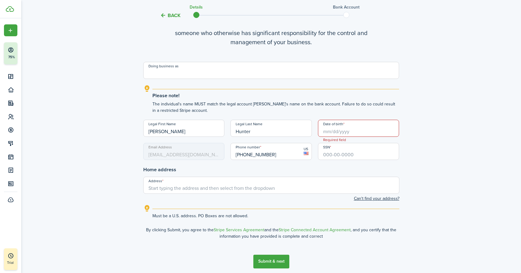
click at [328, 132] on input "Date of birth" at bounding box center [358, 128] width 81 height 17
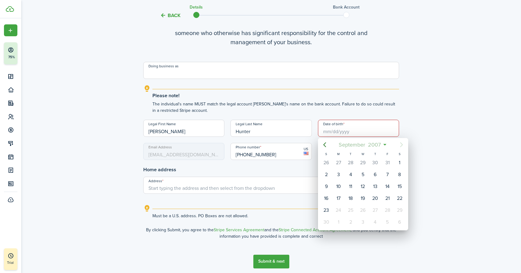
click at [384, 146] on mbsc-button "[DATE]" at bounding box center [360, 144] width 50 height 11
click at [366, 143] on span "2007" at bounding box center [360, 144] width 16 height 11
click at [323, 146] on icon "Previous page" at bounding box center [324, 144] width 7 height 7
click at [323, 145] on icon "Previous page" at bounding box center [324, 144] width 7 height 7
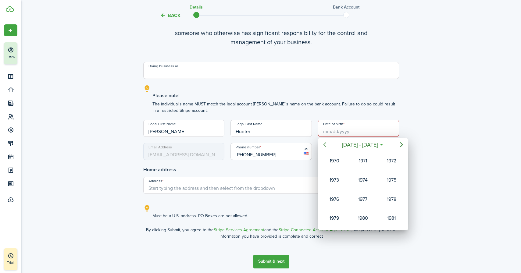
click at [323, 145] on icon "Previous page" at bounding box center [324, 144] width 7 height 7
click at [368, 220] on div "1968" at bounding box center [363, 219] width 22 height 10
click at [364, 180] on div "May" at bounding box center [363, 180] width 22 height 10
click at [364, 161] on div "1" at bounding box center [363, 162] width 9 height 9
type input "[DATE]"
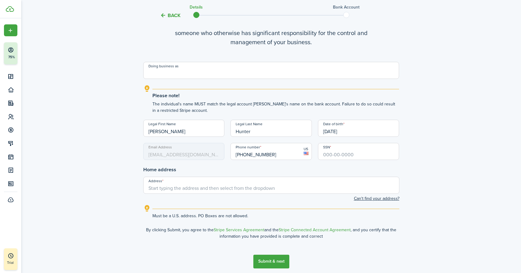
click at [345, 157] on input "SSN" at bounding box center [358, 151] width 81 height 17
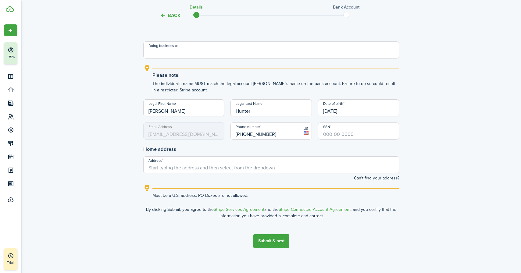
scroll to position [75, 0]
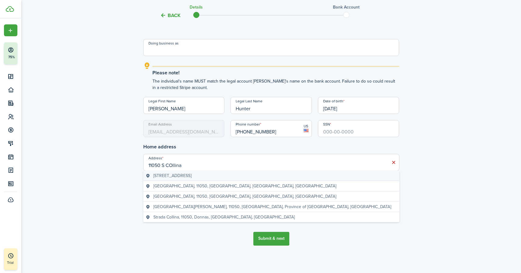
click at [242, 176] on geo-item "[STREET_ADDRESS]" at bounding box center [271, 176] width 251 height 6
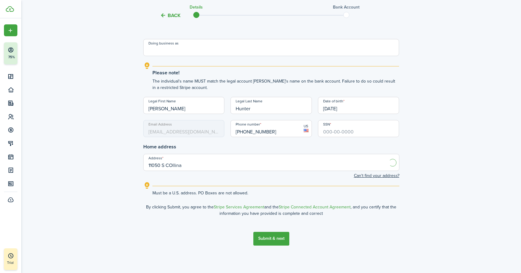
type input "[STREET_ADDRESS]"
click at [333, 133] on input "SSN" at bounding box center [358, 128] width 81 height 17
type input "524-08-0831"
click at [411, 123] on div "Back Details Bank account Personal Details This account must be activated by an…" at bounding box center [272, 103] width 354 height 312
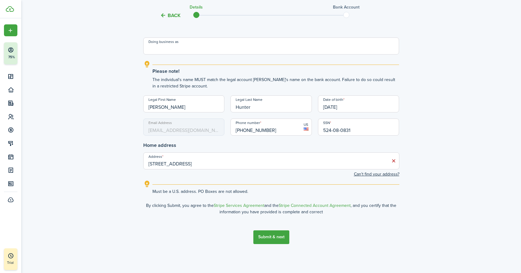
scroll to position [76, 0]
click at [275, 220] on button "Submit & next" at bounding box center [272, 238] width 36 height 14
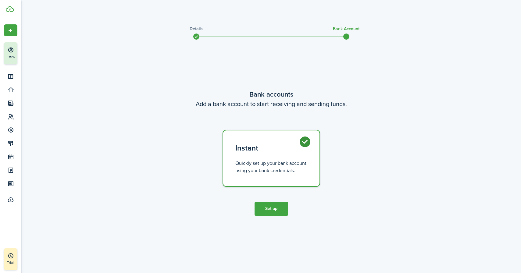
click at [278, 211] on button "Set up" at bounding box center [272, 209] width 34 height 14
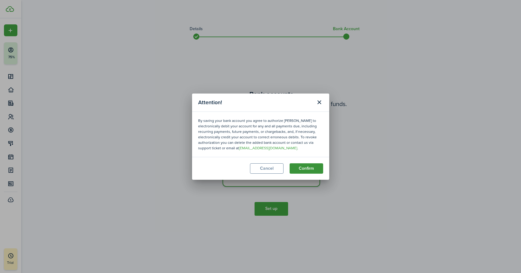
click at [304, 169] on button "Confirm" at bounding box center [307, 169] width 34 height 10
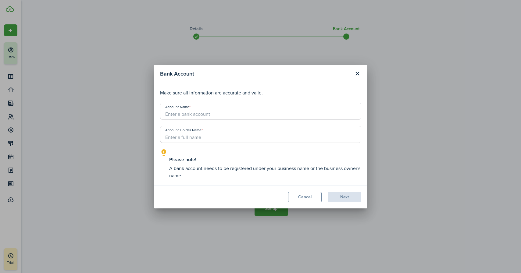
click at [274, 114] on input "Account Name" at bounding box center [260, 111] width 201 height 17
drag, startPoint x: 200, startPoint y: 131, endPoint x: 155, endPoint y: 129, distance: 45.5
click at [155, 129] on modal-body "Make sure all information are accurate and valid. Account Name Account Holder N…" at bounding box center [261, 134] width 214 height 103
click at [186, 120] on input "Account Name" at bounding box center [260, 111] width 201 height 17
click at [181, 140] on input "Account Holder Name" at bounding box center [260, 134] width 201 height 17
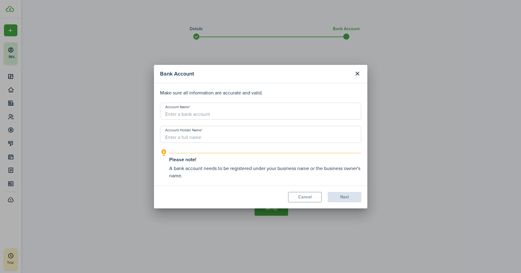
click at [182, 117] on input "Account Name" at bounding box center [260, 111] width 201 height 17
type input "S"
type input "[PERSON_NAME]"
click at [171, 137] on input "Account Holder Name" at bounding box center [260, 134] width 201 height 17
click at [204, 114] on input "[PERSON_NAME]" at bounding box center [260, 111] width 201 height 17
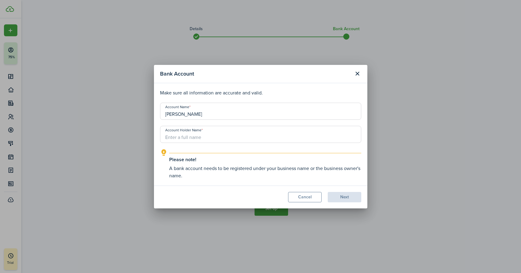
click at [204, 114] on input "[PERSON_NAME]" at bounding box center [260, 111] width 201 height 17
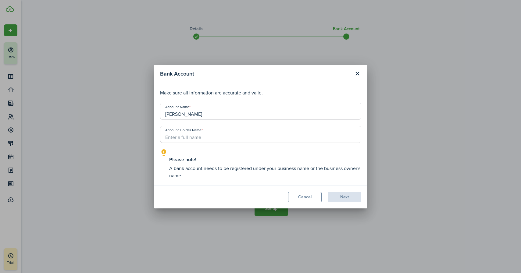
click at [204, 114] on input "[PERSON_NAME]" at bounding box center [260, 111] width 201 height 17
click at [193, 136] on input "Account Holder Name" at bounding box center [260, 134] width 201 height 17
type input "[PERSON_NAME]"
click at [202, 114] on input "[PERSON_NAME]" at bounding box center [260, 111] width 201 height 17
type input "[PERSON_NAME]"
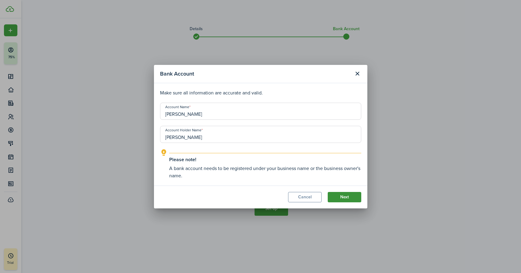
click at [343, 194] on button "Next" at bounding box center [345, 197] width 34 height 10
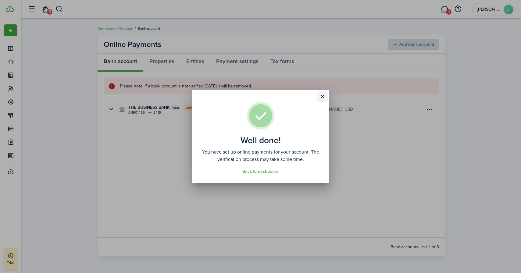
click at [323, 96] on button "Close modal" at bounding box center [323, 97] width 10 height 10
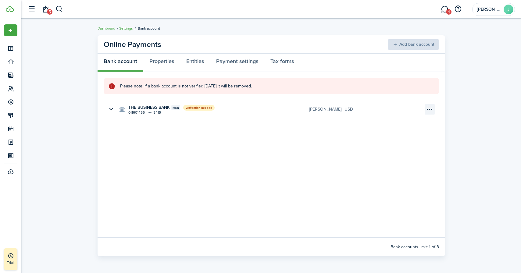
click at [428, 109] on menu-btn-icon "Open menu" at bounding box center [430, 109] width 10 height 10
click at [399, 133] on button "Edit" at bounding box center [408, 133] width 53 height 11
type input "[PERSON_NAME]"
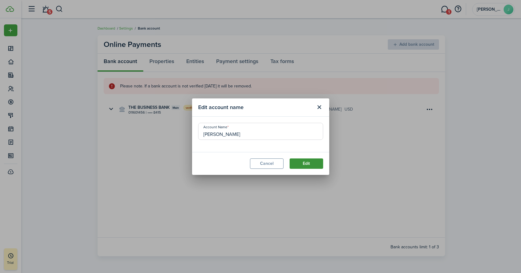
click at [307, 162] on button "Edit" at bounding box center [307, 164] width 34 height 10
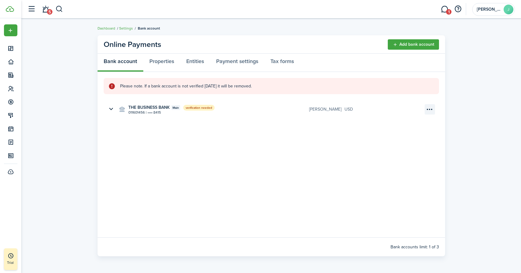
click at [428, 110] on menu-btn-icon "Open menu" at bounding box center [430, 109] width 10 height 10
click at [394, 145] on button "Delete" at bounding box center [408, 144] width 53 height 10
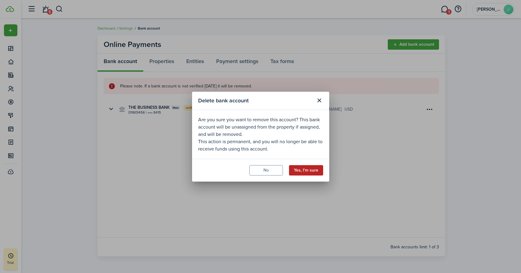
click at [312, 171] on button "Yes, I'm sure" at bounding box center [306, 170] width 34 height 10
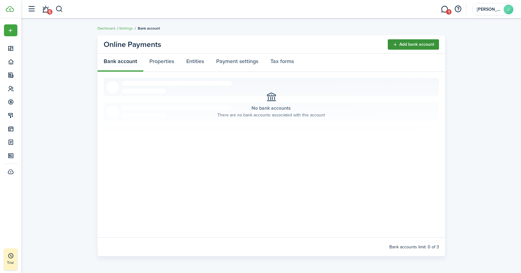
click at [409, 44] on button "Add bank account" at bounding box center [413, 44] width 51 height 10
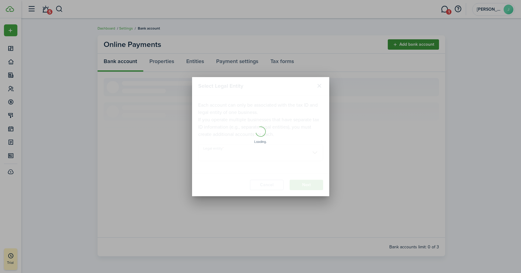
type input "[PERSON_NAME]"
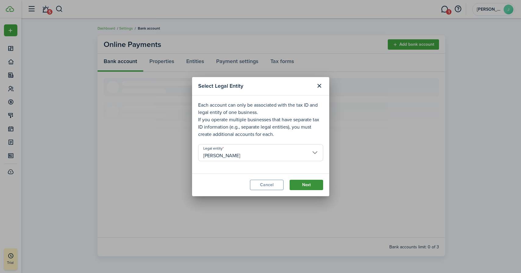
click at [308, 186] on button "Next" at bounding box center [307, 185] width 34 height 10
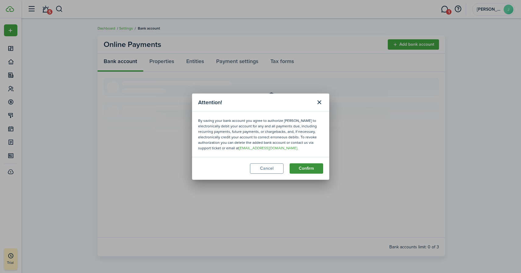
click at [304, 170] on button "Confirm" at bounding box center [307, 169] width 34 height 10
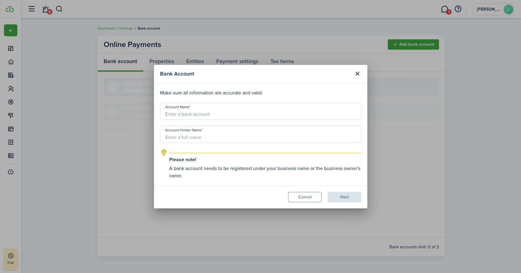
click at [247, 113] on input "Account Name" at bounding box center [260, 111] width 201 height 17
type input "[PERSON_NAME]"
click at [250, 139] on input "Account Holder Name" at bounding box center [260, 134] width 201 height 17
type input "[PERSON_NAME]"
click at [352, 200] on button "Next" at bounding box center [345, 197] width 34 height 10
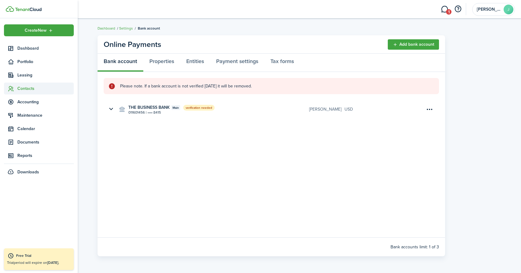
click at [27, 87] on span "Contacts" at bounding box center [45, 88] width 56 height 6
click at [27, 102] on span "Tenants" at bounding box center [45, 103] width 56 height 6
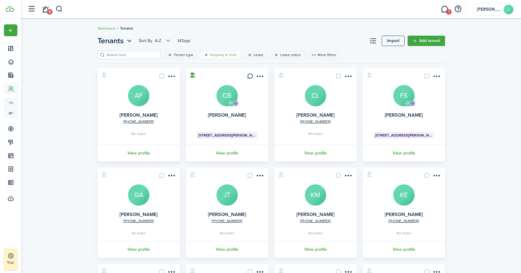
click at [222, 56] on filter-tag-label "Property & Units" at bounding box center [223, 54] width 27 height 5
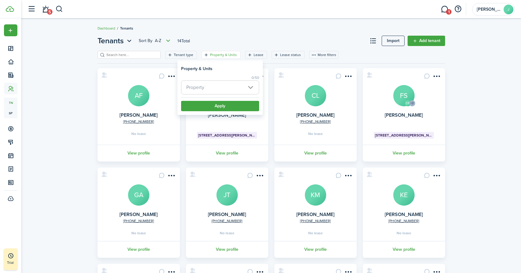
click at [216, 87] on span "Property" at bounding box center [221, 87] width 78 height 13
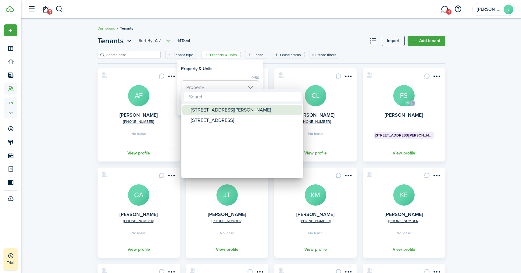
click at [207, 112] on div "[STREET_ADDRESS][PERSON_NAME]" at bounding box center [245, 110] width 108 height 10
type input "[STREET_ADDRESS][PERSON_NAME]"
click at [238, 69] on div at bounding box center [260, 136] width 619 height 371
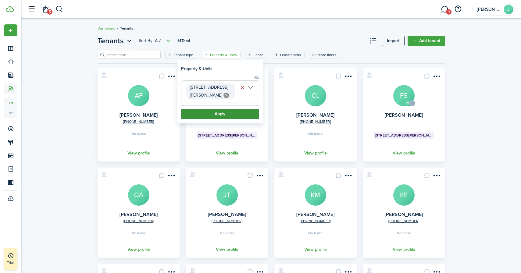
click at [220, 109] on button "Apply" at bounding box center [220, 114] width 78 height 10
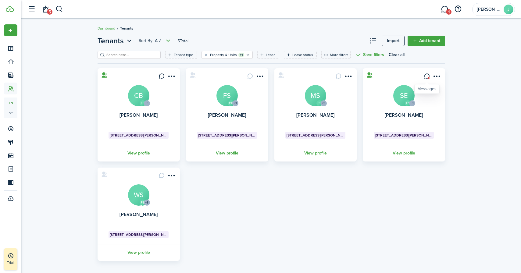
click at [423, 78] on link at bounding box center [427, 76] width 10 height 10
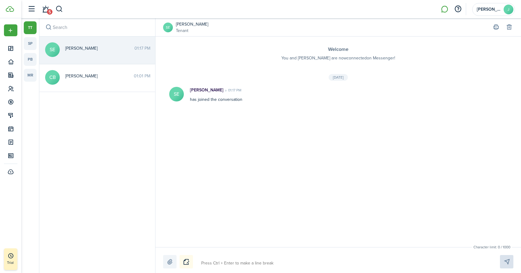
click at [188, 25] on link "[PERSON_NAME]" at bounding box center [192, 24] width 32 height 6
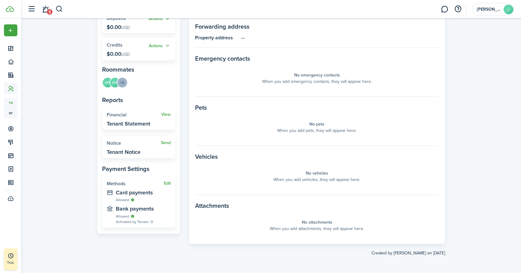
scroll to position [130, 0]
click at [134, 210] on widget-stats-description "Bank payments" at bounding box center [143, 209] width 55 height 6
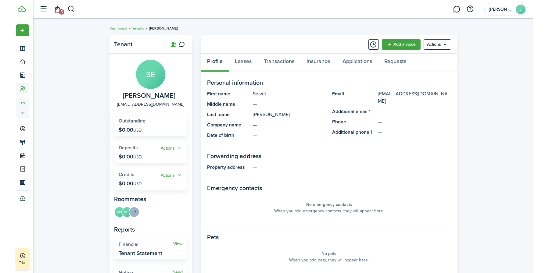
scroll to position [0, 0]
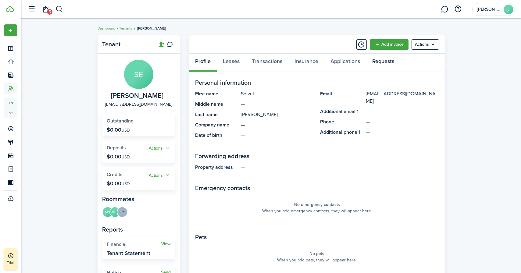
click at [388, 63] on link "Requests" at bounding box center [383, 63] width 34 height 18
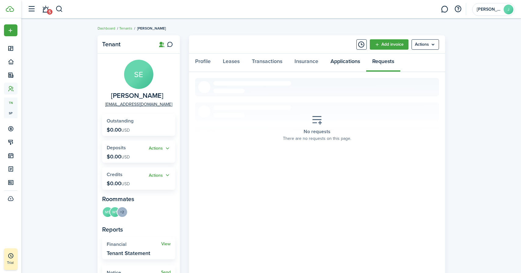
click at [345, 63] on link "Applications" at bounding box center [346, 63] width 42 height 18
click at [306, 63] on link "Insurance" at bounding box center [307, 63] width 36 height 18
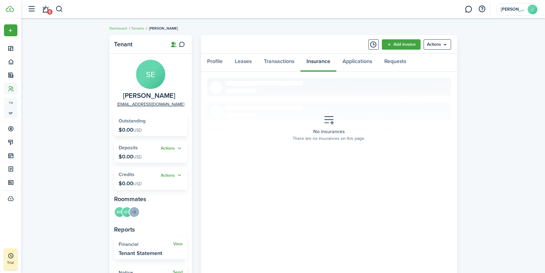
click at [428, 39] on div "Tenant SE [PERSON_NAME] [EMAIL_ADDRESS][DOMAIN_NAME] Outstanding $0.00 USD Acti…" at bounding box center [283, 205] width 524 height 347
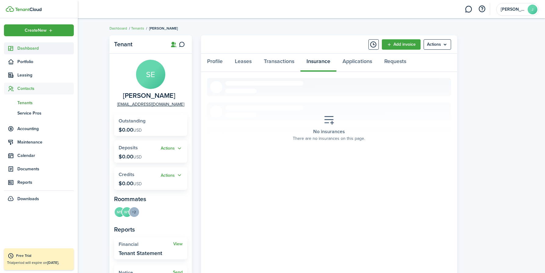
click at [20, 48] on span "Dashboard" at bounding box center [45, 48] width 56 height 6
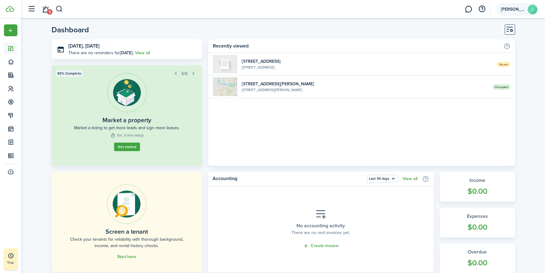
click at [428, 13] on avatar-text "J" at bounding box center [533, 10] width 10 height 10
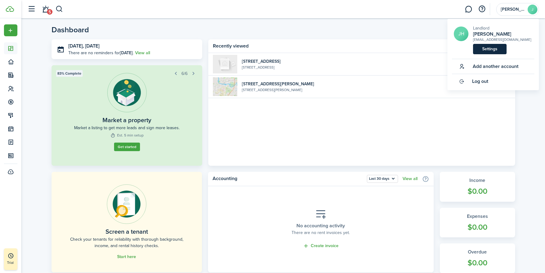
click at [428, 48] on link "Settings" at bounding box center [490, 49] width 34 height 10
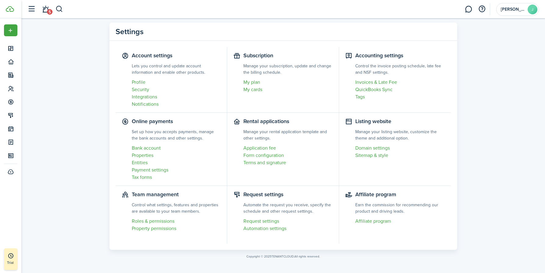
scroll to position [13, 0]
click at [267, 161] on link "Terms and signature" at bounding box center [287, 162] width 89 height 7
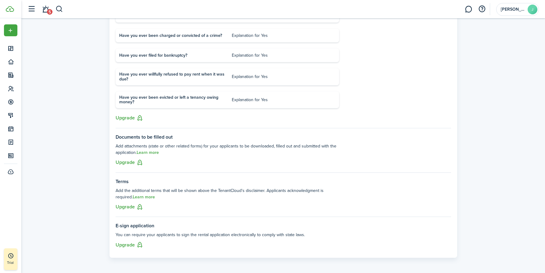
scroll to position [120, 0]
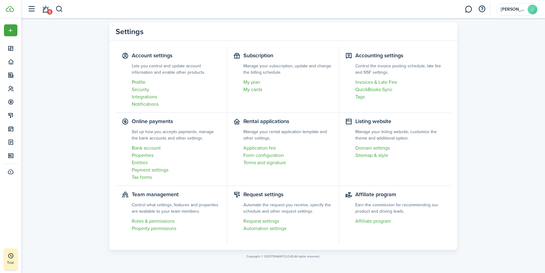
click at [140, 82] on link "Profile" at bounding box center [176, 82] width 89 height 7
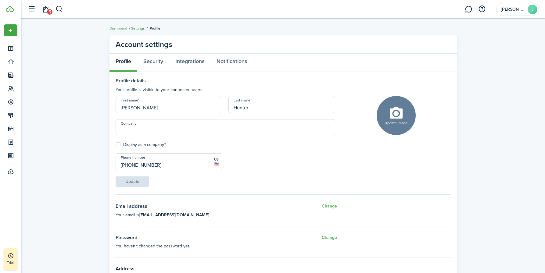
click at [138, 28] on link "Settings" at bounding box center [138, 28] width 14 height 5
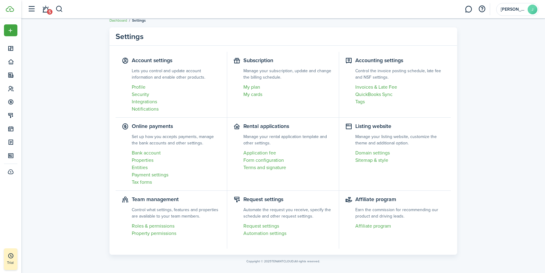
scroll to position [9, 0]
click at [362, 88] on link "Invoices & Late Fee" at bounding box center [400, 86] width 90 height 7
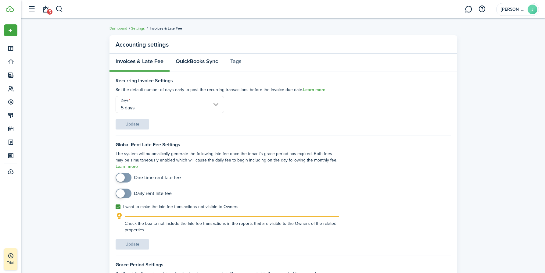
click at [189, 64] on link "QuickBooks Sync" at bounding box center [197, 63] width 55 height 18
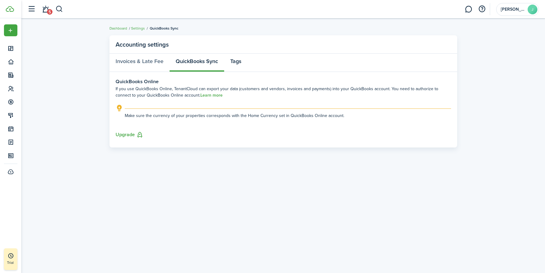
click at [239, 63] on link "Tags" at bounding box center [235, 63] width 23 height 18
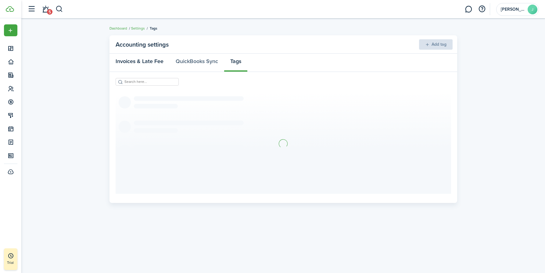
click at [152, 63] on link "Invoices & Late Fee" at bounding box center [140, 63] width 60 height 18
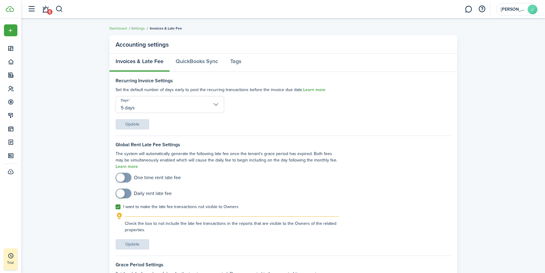
click at [137, 29] on link "Settings" at bounding box center [138, 28] width 14 height 5
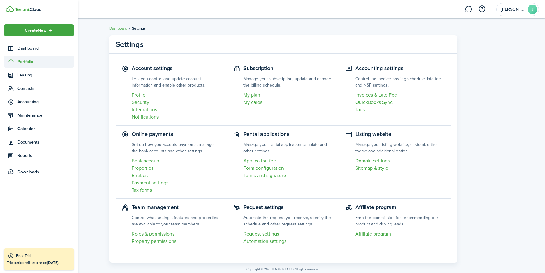
click at [18, 61] on span "Portfolio" at bounding box center [45, 62] width 56 height 6
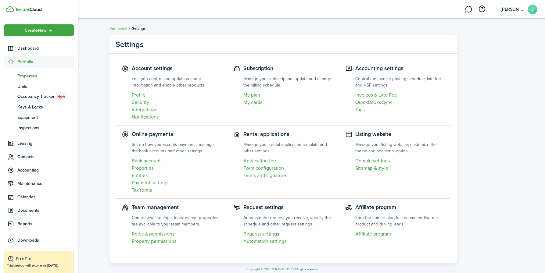
click at [22, 77] on span "Properties" at bounding box center [45, 76] width 56 height 6
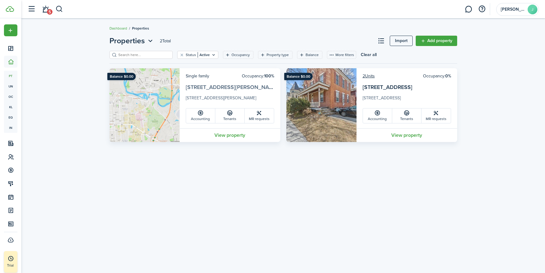
click at [198, 87] on link "[STREET_ADDRESS][PERSON_NAME]" at bounding box center [232, 87] width 92 height 8
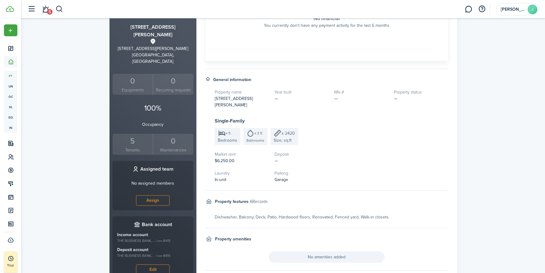
scroll to position [120, 0]
click at [133, 137] on div "5" at bounding box center [133, 143] width 38 height 12
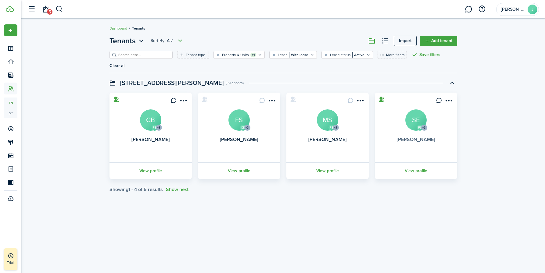
click at [402, 139] on link "[PERSON_NAME]" at bounding box center [416, 139] width 38 height 7
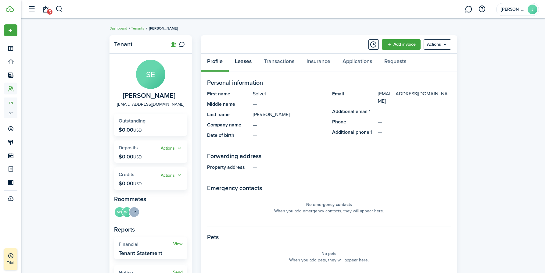
click at [244, 60] on link "Leases" at bounding box center [243, 63] width 29 height 18
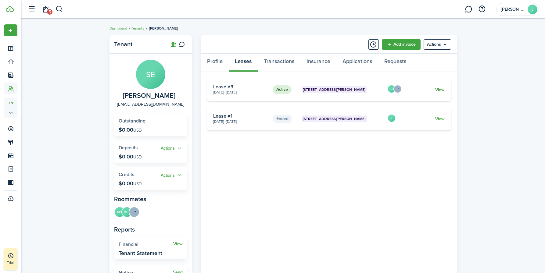
click at [428, 91] on link "View" at bounding box center [439, 90] width 9 height 6
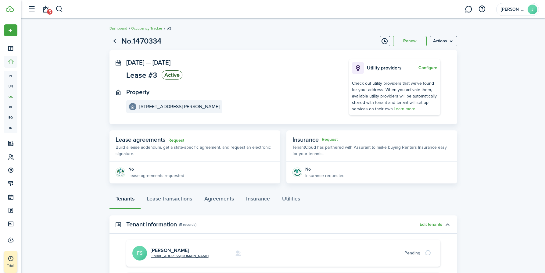
click at [169, 76] on status "Active" at bounding box center [172, 74] width 21 height 9
click at [145, 76] on span "Lease #3" at bounding box center [141, 75] width 31 height 8
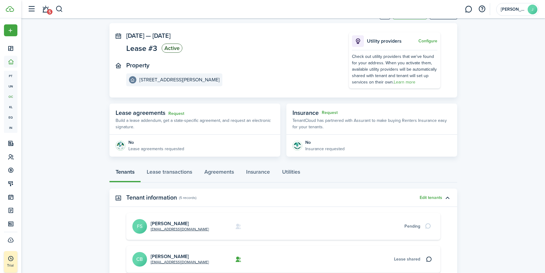
scroll to position [30, 0]
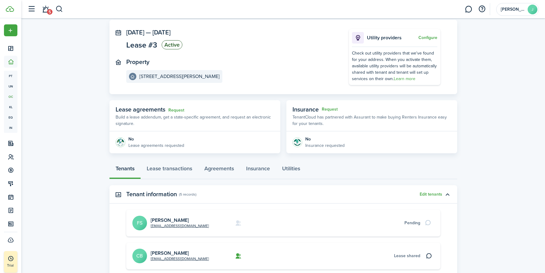
click at [299, 142] on img at bounding box center [298, 143] width 10 height 10
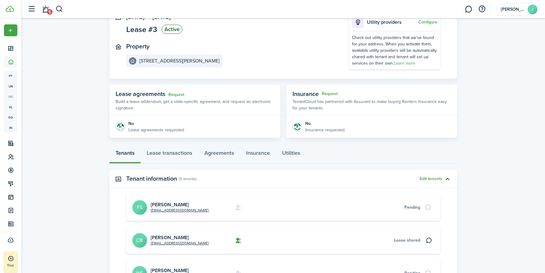
scroll to position [48, 0]
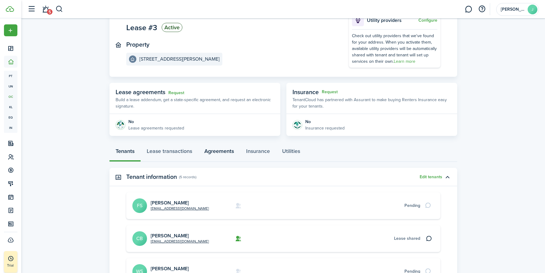
click at [213, 149] on link "Agreements" at bounding box center [219, 153] width 42 height 18
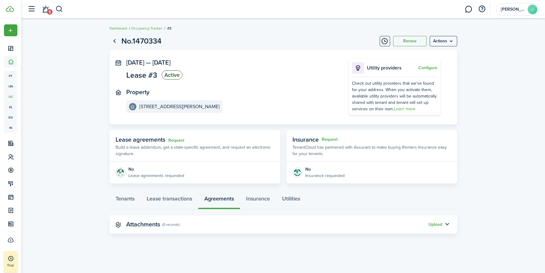
click at [313, 175] on p "Insurance requested" at bounding box center [324, 176] width 39 height 6
click at [428, 32] on breadcrumb "Dashboard Occupancy Tracker #3" at bounding box center [284, 25] width 348 height 14
click at [428, 38] on menu-btn "Actions" at bounding box center [443, 41] width 27 height 10
click at [428, 53] on button "Edit" at bounding box center [430, 54] width 53 height 10
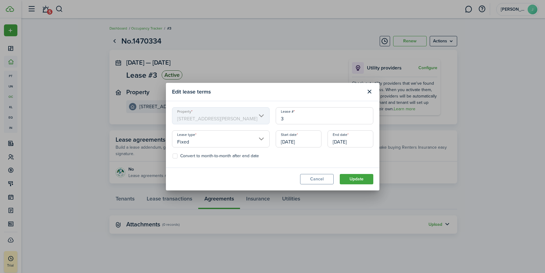
click at [293, 121] on input "3" at bounding box center [325, 115] width 98 height 17
click at [353, 180] on button "Update" at bounding box center [357, 179] width 34 height 10
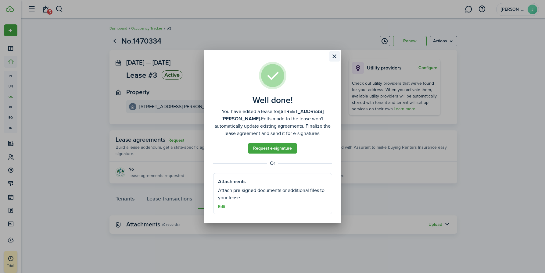
click at [334, 58] on button "Close modal" at bounding box center [335, 56] width 10 height 10
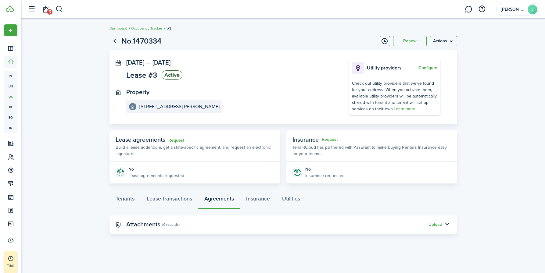
click at [157, 175] on p "Lease agreements requested" at bounding box center [156, 176] width 56 height 6
click at [131, 169] on div "No" at bounding box center [156, 169] width 56 height 6
click at [121, 170] on img at bounding box center [121, 173] width 10 height 10
click at [256, 202] on link "Insurance" at bounding box center [258, 200] width 36 height 18
click at [243, 220] on panel-main-header "Renters insurance (0 record)" at bounding box center [284, 225] width 348 height 18
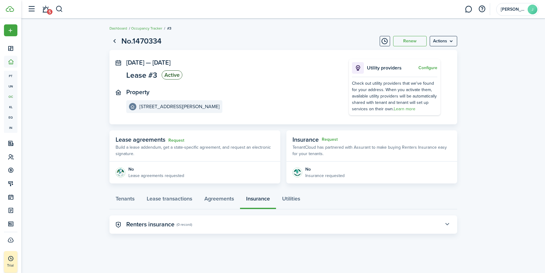
click at [428, 220] on button "button" at bounding box center [447, 225] width 10 height 10
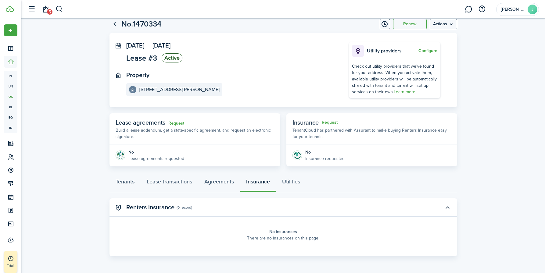
scroll to position [17, 0]
click at [296, 182] on link "Utilities" at bounding box center [291, 184] width 30 height 18
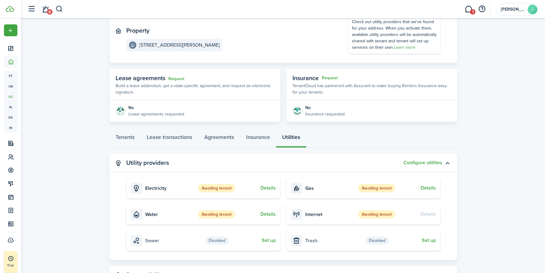
scroll to position [60, 0]
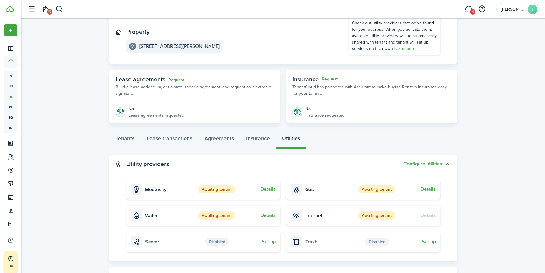
click at [428, 165] on button "button" at bounding box center [447, 164] width 10 height 10
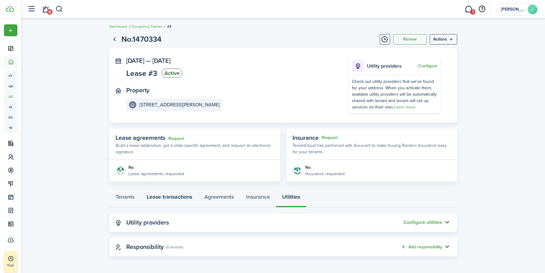
scroll to position [2, 0]
click at [134, 198] on link "Tenants" at bounding box center [125, 199] width 31 height 18
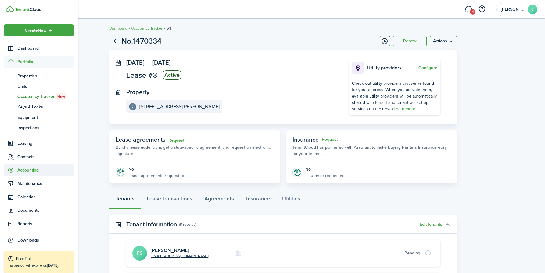
click at [29, 171] on span "Accounting" at bounding box center [45, 170] width 56 height 6
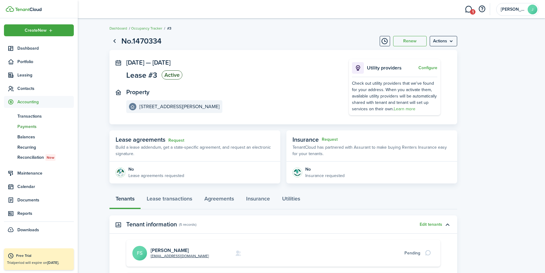
click at [29, 124] on span "Payments" at bounding box center [45, 127] width 56 height 6
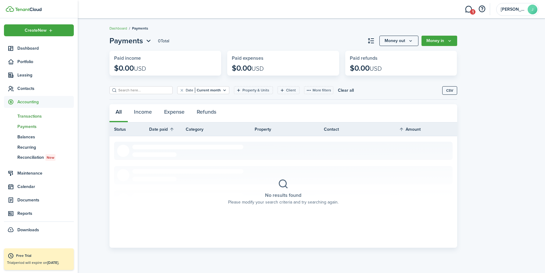
click at [25, 115] on span "Transactions" at bounding box center [45, 116] width 56 height 6
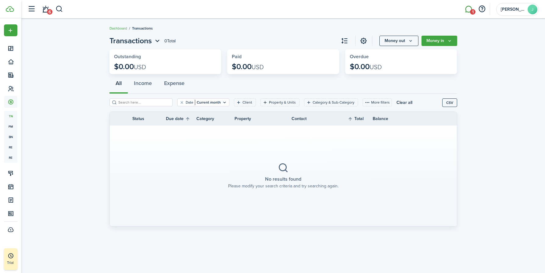
click at [428, 8] on link "1" at bounding box center [469, 10] width 12 height 16
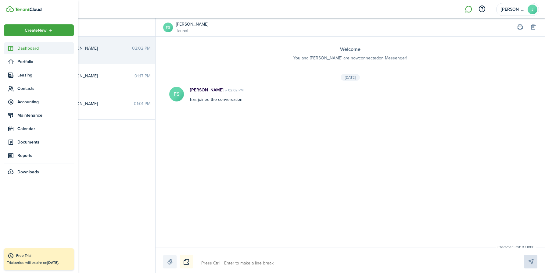
click at [23, 51] on span "Dashboard" at bounding box center [45, 48] width 56 height 6
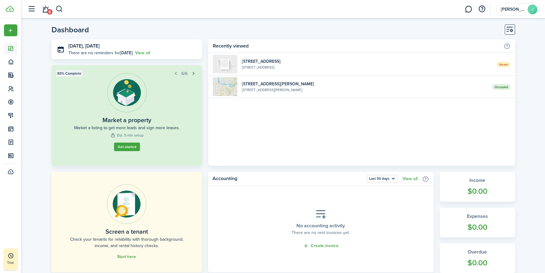
click at [194, 75] on button "button" at bounding box center [193, 73] width 9 height 9
click at [175, 75] on button "button" at bounding box center [175, 73] width 9 height 9
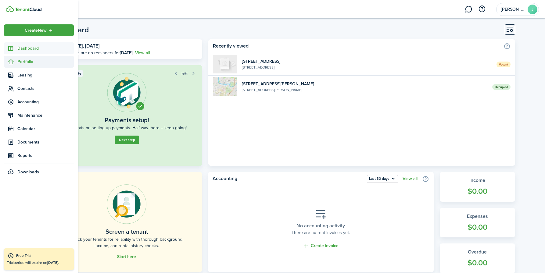
click at [30, 60] on span "Portfolio" at bounding box center [45, 62] width 56 height 6
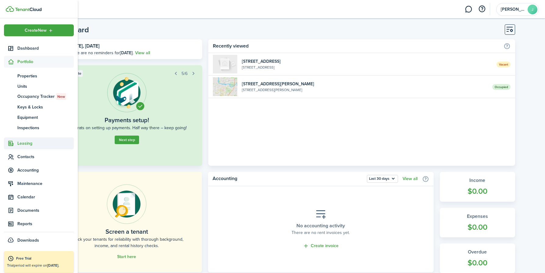
click at [30, 141] on span "Leasing" at bounding box center [45, 143] width 56 height 6
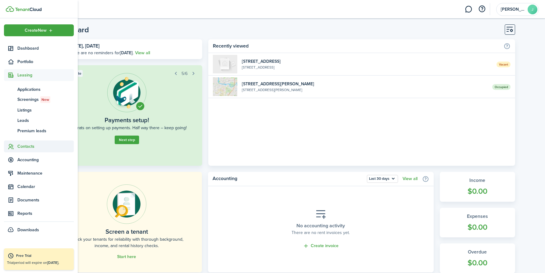
click at [30, 150] on span "Contacts" at bounding box center [39, 147] width 70 height 12
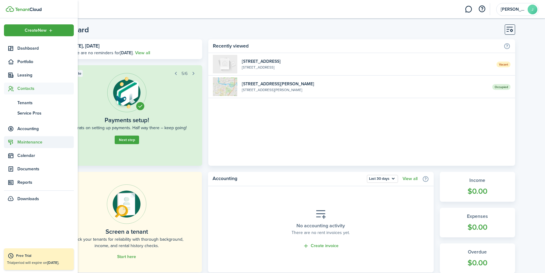
click at [32, 142] on span "Maintenance" at bounding box center [45, 142] width 56 height 6
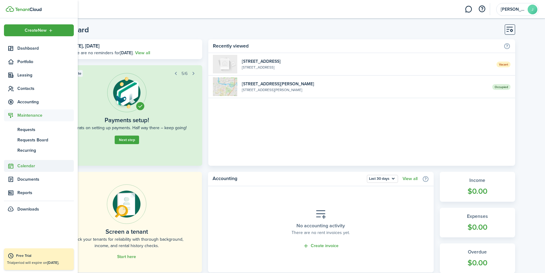
click at [35, 164] on span "Calendar" at bounding box center [45, 166] width 56 height 6
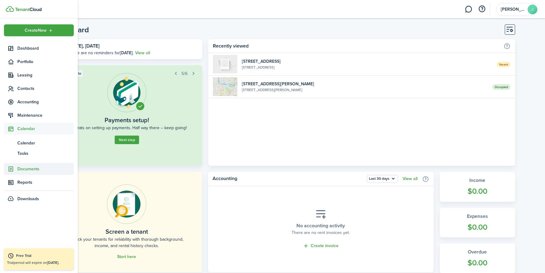
click at [36, 168] on span "Documents" at bounding box center [45, 169] width 56 height 6
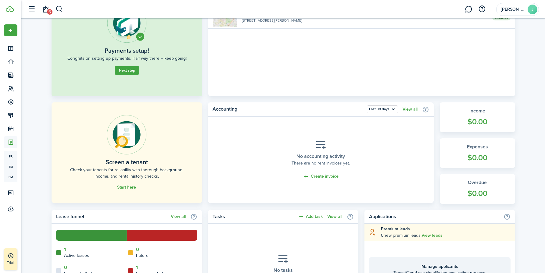
scroll to position [69, 0]
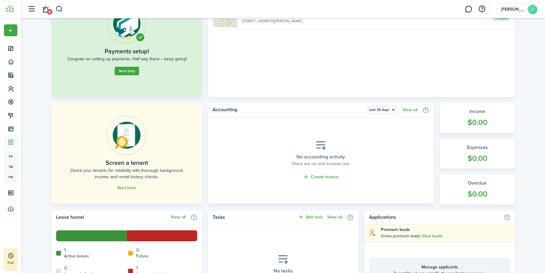
click at [129, 34] on img at bounding box center [127, 24] width 40 height 40
click at [128, 52] on widget-step-title "Payments setup!" at bounding box center [127, 51] width 45 height 9
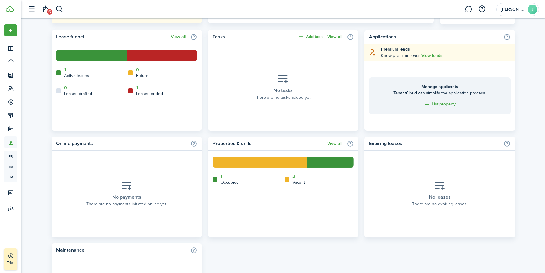
scroll to position [250, 0]
click at [80, 145] on home-widget-title "Online payments" at bounding box center [121, 143] width 131 height 7
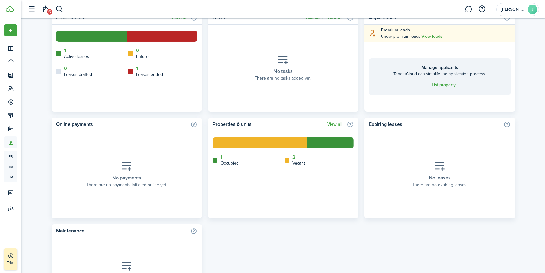
scroll to position [276, 0]
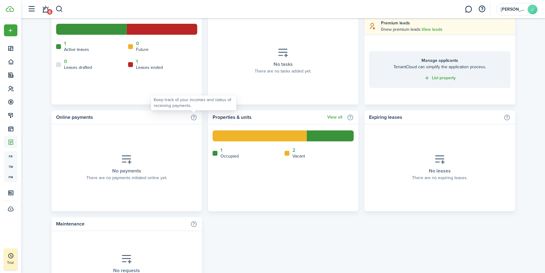
click at [194, 118] on info-icon at bounding box center [193, 117] width 7 height 7
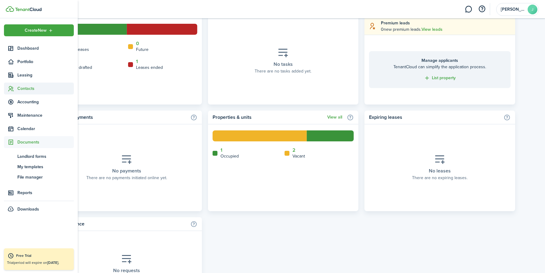
click at [25, 90] on span "Contacts" at bounding box center [45, 88] width 56 height 6
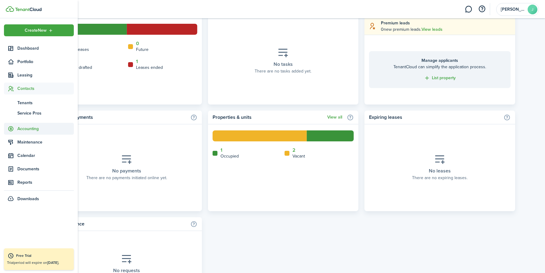
click at [27, 129] on span "Accounting" at bounding box center [45, 129] width 56 height 6
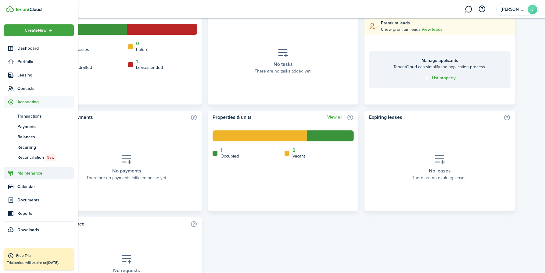
click at [27, 172] on span "Maintenance" at bounding box center [45, 173] width 56 height 6
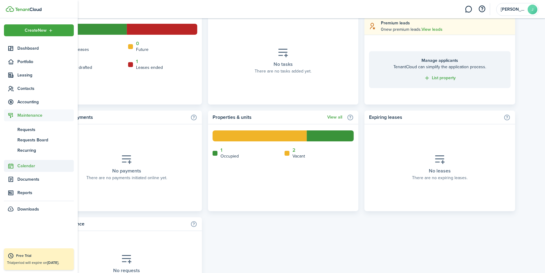
click at [27, 168] on span "Calendar" at bounding box center [45, 166] width 56 height 6
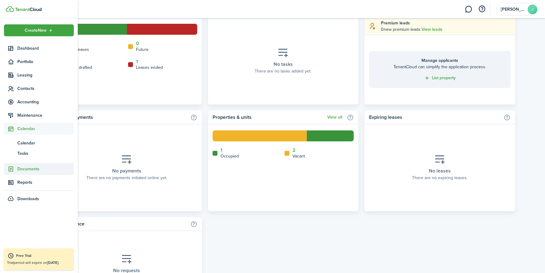
click at [27, 170] on span "Documents" at bounding box center [45, 169] width 56 height 6
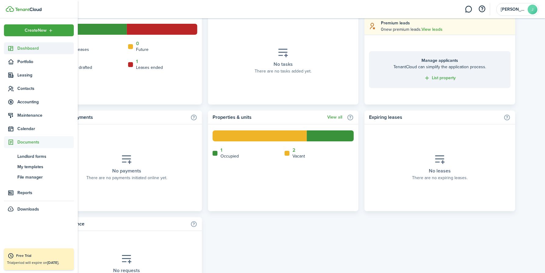
click at [31, 50] on span "Dashboard" at bounding box center [45, 48] width 56 height 6
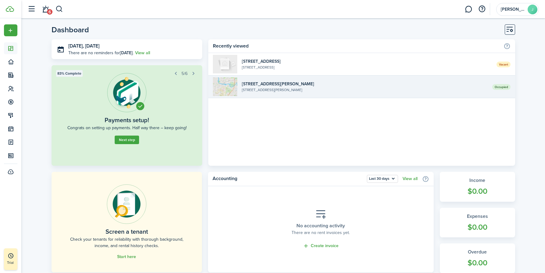
scroll to position [0, 0]
click at [251, 85] on widget-list-item-title "[STREET_ADDRESS][PERSON_NAME]" at bounding box center [365, 84] width 246 height 6
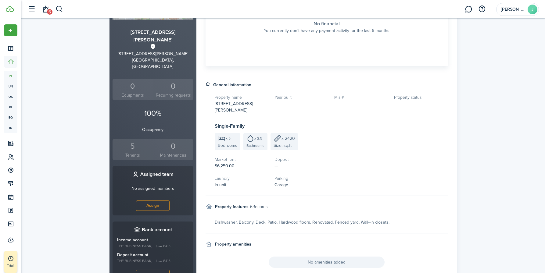
scroll to position [140, 0]
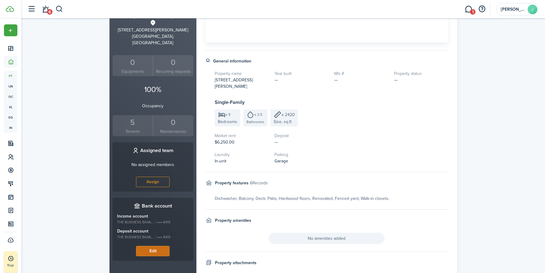
click at [156, 220] on button "Edit" at bounding box center [153, 251] width 34 height 10
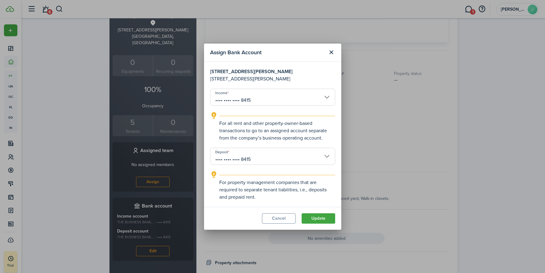
click at [307, 99] on input "•••• •••• •••• 8415" at bounding box center [272, 97] width 125 height 17
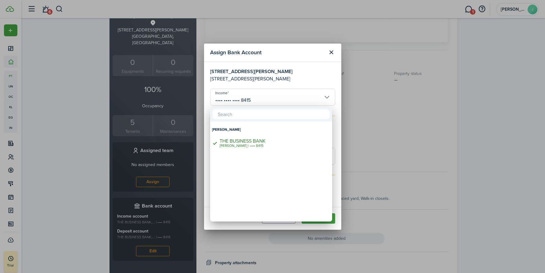
click at [295, 67] on div at bounding box center [272, 136] width 643 height 371
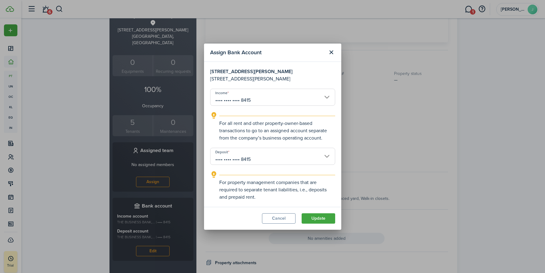
click at [296, 154] on input "•••• •••• •••• 8415" at bounding box center [272, 156] width 125 height 17
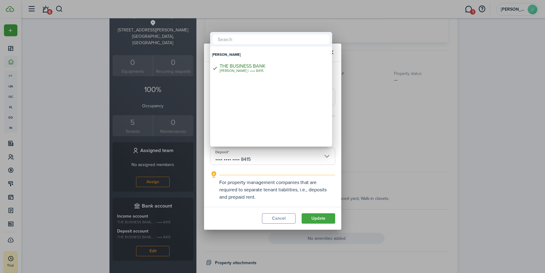
click at [281, 189] on div at bounding box center [272, 136] width 643 height 371
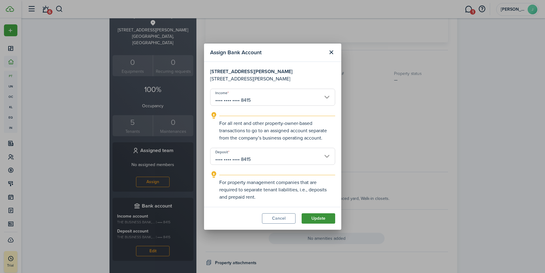
click at [317, 219] on button "Update" at bounding box center [319, 219] width 34 height 10
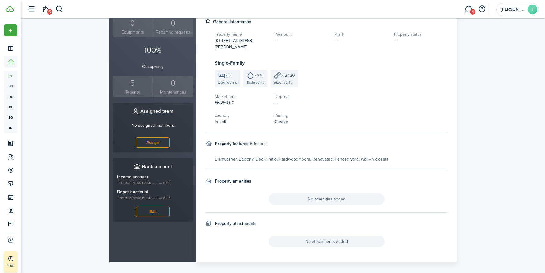
scroll to position [179, 0]
